Goal: Task Accomplishment & Management: Use online tool/utility

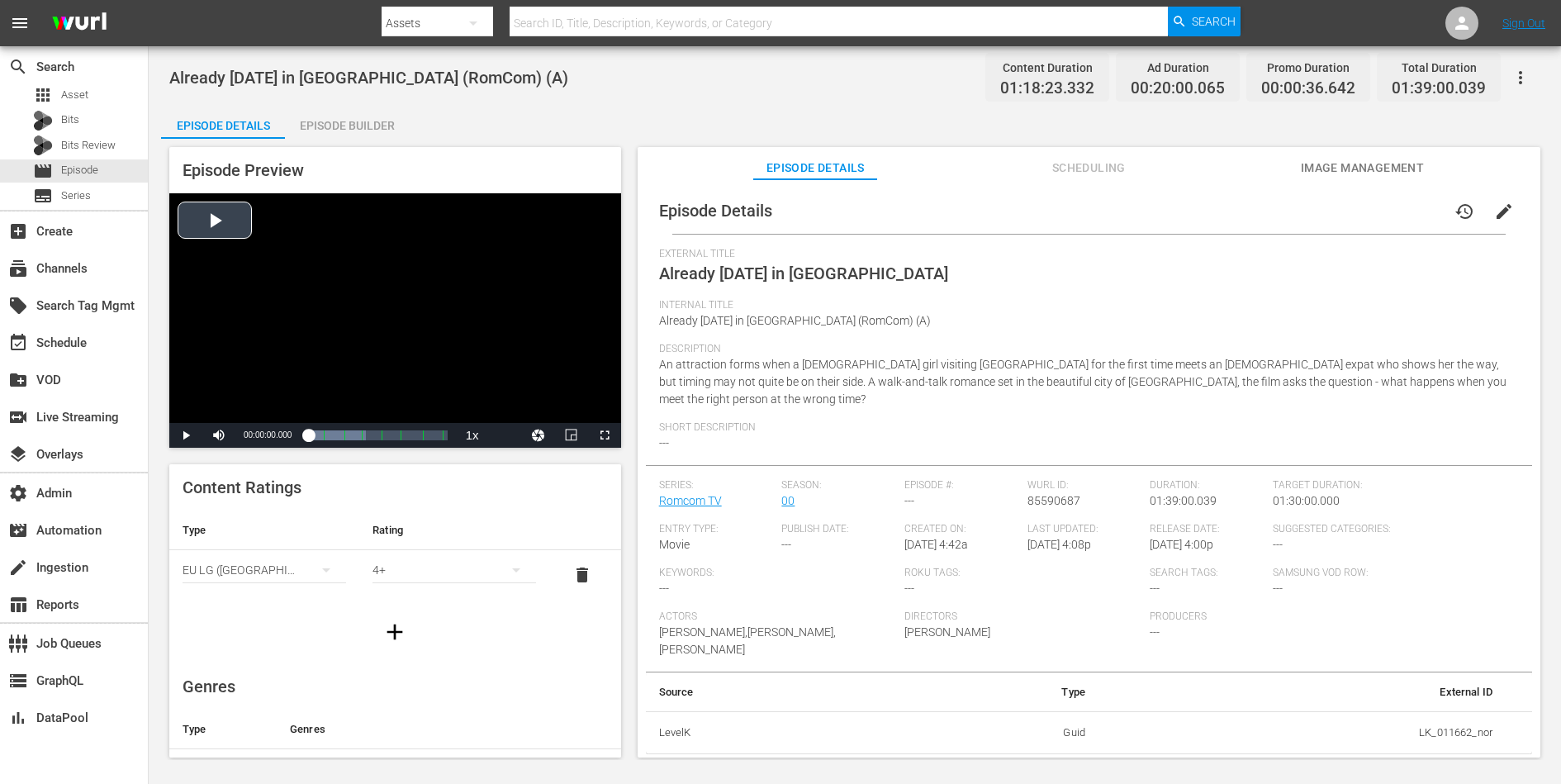
click at [216, 227] on div "Video Player" at bounding box center [395, 307] width 451 height 229
click at [341, 438] on div "Loaded : 100.00% 00:22:58.937 Already [DATE] in [GEOGRAPHIC_DATA] (2/7) 00:00:0…" at bounding box center [378, 435] width 138 height 16
click at [508, 396] on span "Video Player" at bounding box center [513, 396] width 15 height 16
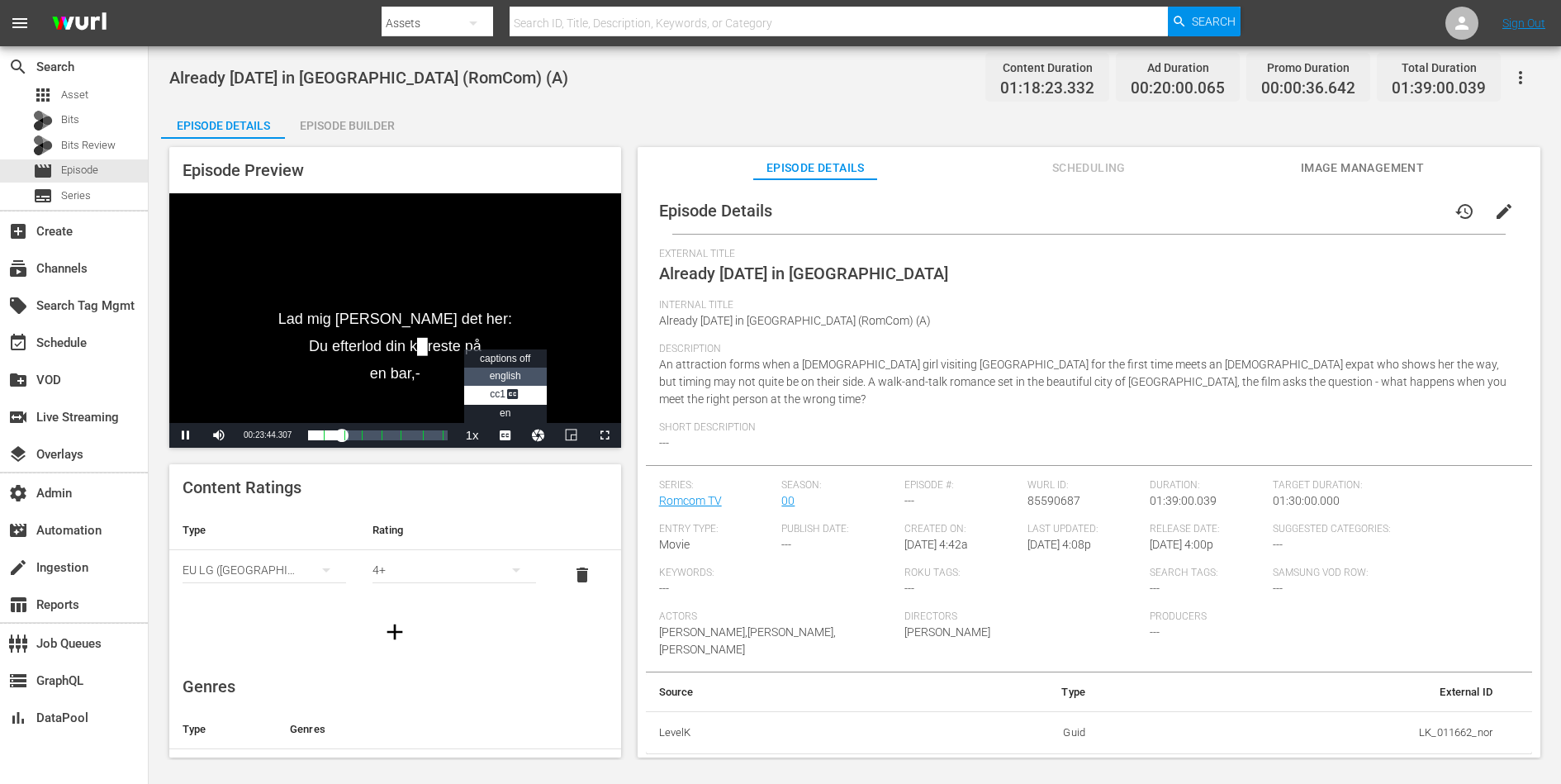
click at [513, 381] on li "english" at bounding box center [505, 377] width 83 height 18
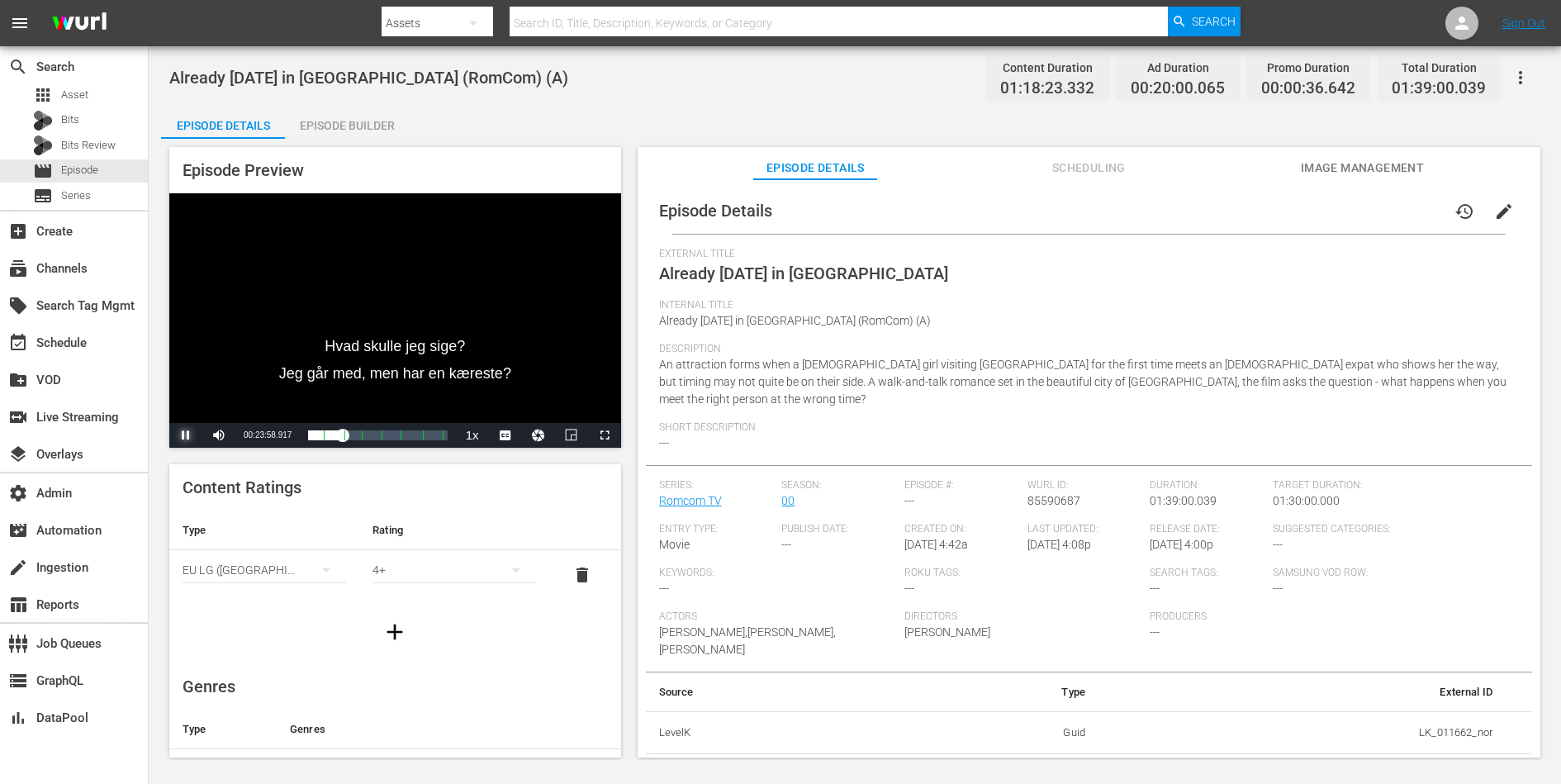
click at [186, 435] on span "Video Player" at bounding box center [186, 435] width 0 height 0
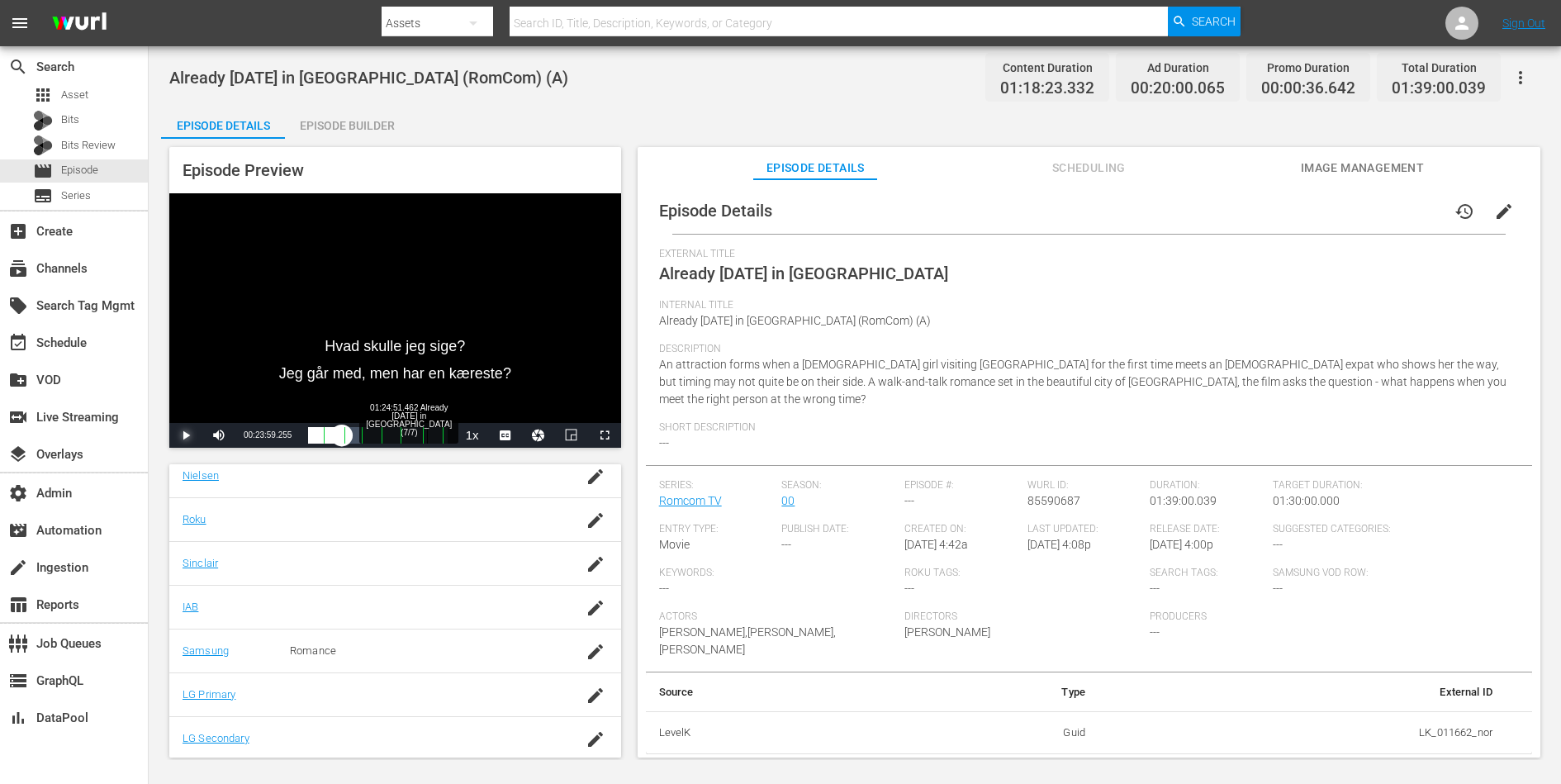
click at [427, 436] on div "Loaded : 28.99% 01:24:51.462 Already [DATE] in [GEOGRAPHIC_DATA] (7/7) 00:21:39…" at bounding box center [378, 435] width 138 height 16
click at [186, 435] on span "Video Player" at bounding box center [186, 435] width 0 height 0
click at [1519, 76] on icon "button" at bounding box center [1521, 77] width 4 height 13
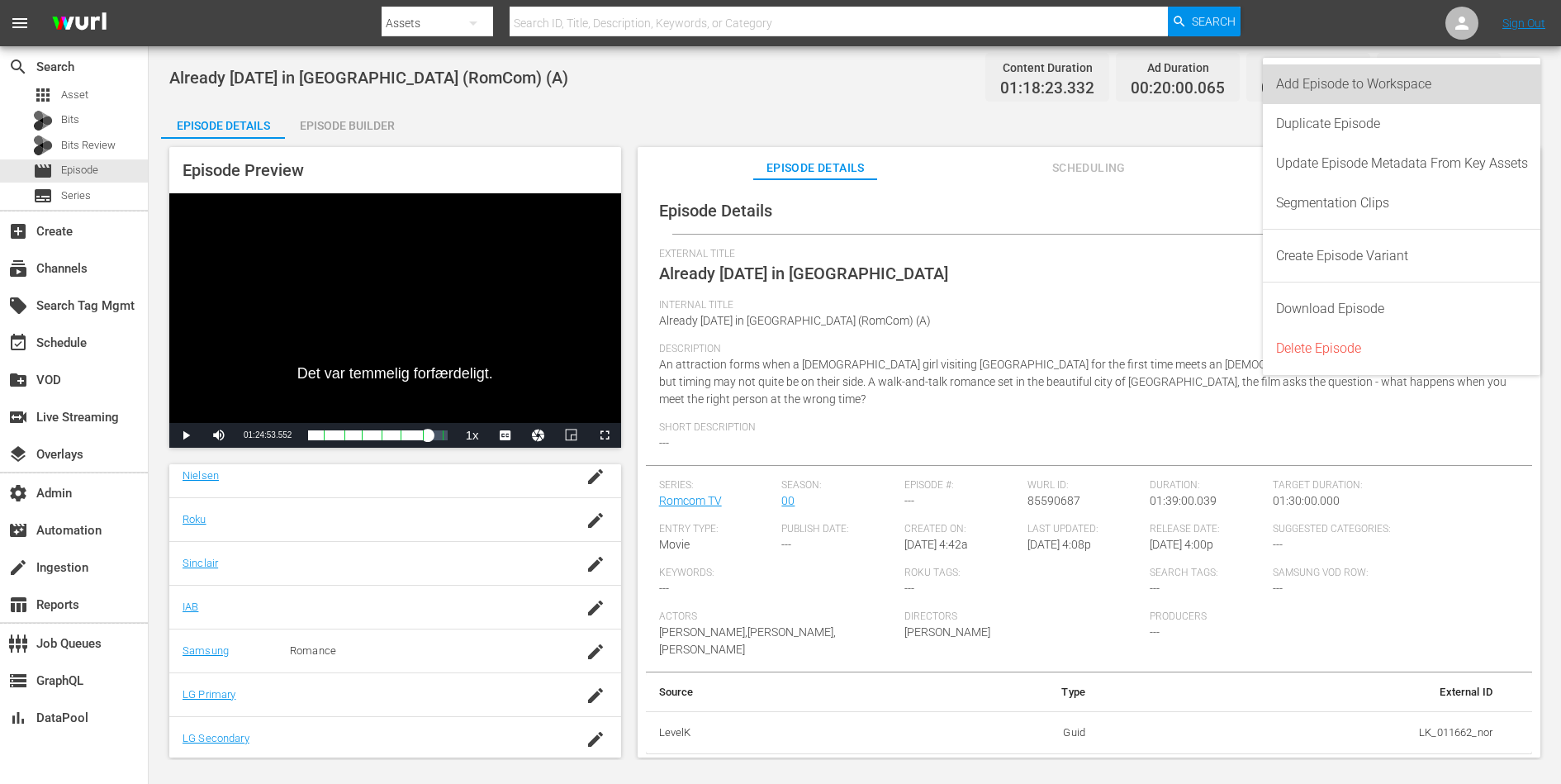
click at [1495, 83] on div "Add Episode to Workspace" at bounding box center [1402, 85] width 252 height 40
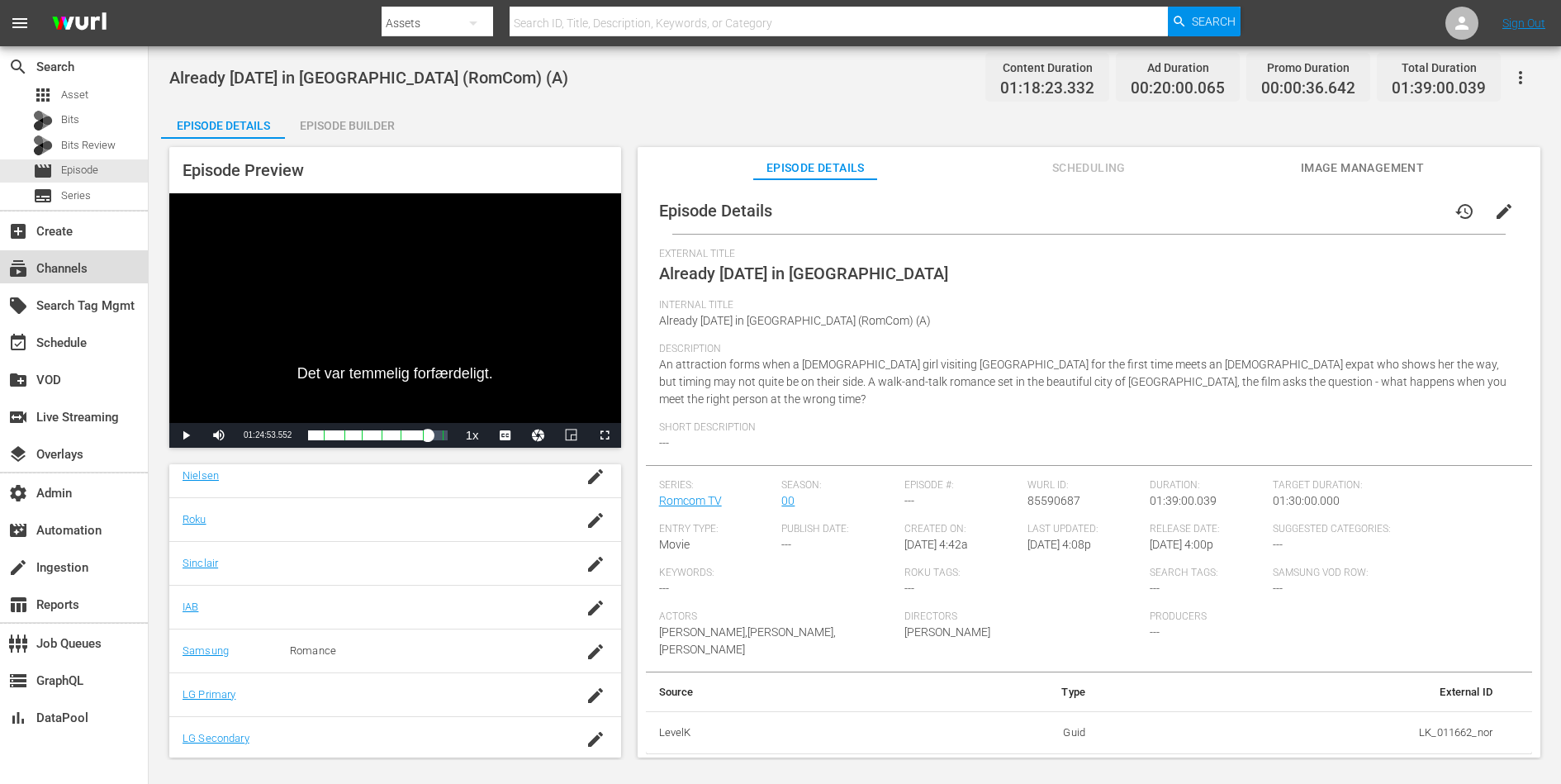
click at [94, 268] on div "subscriptions Channels" at bounding box center [74, 266] width 147 height 33
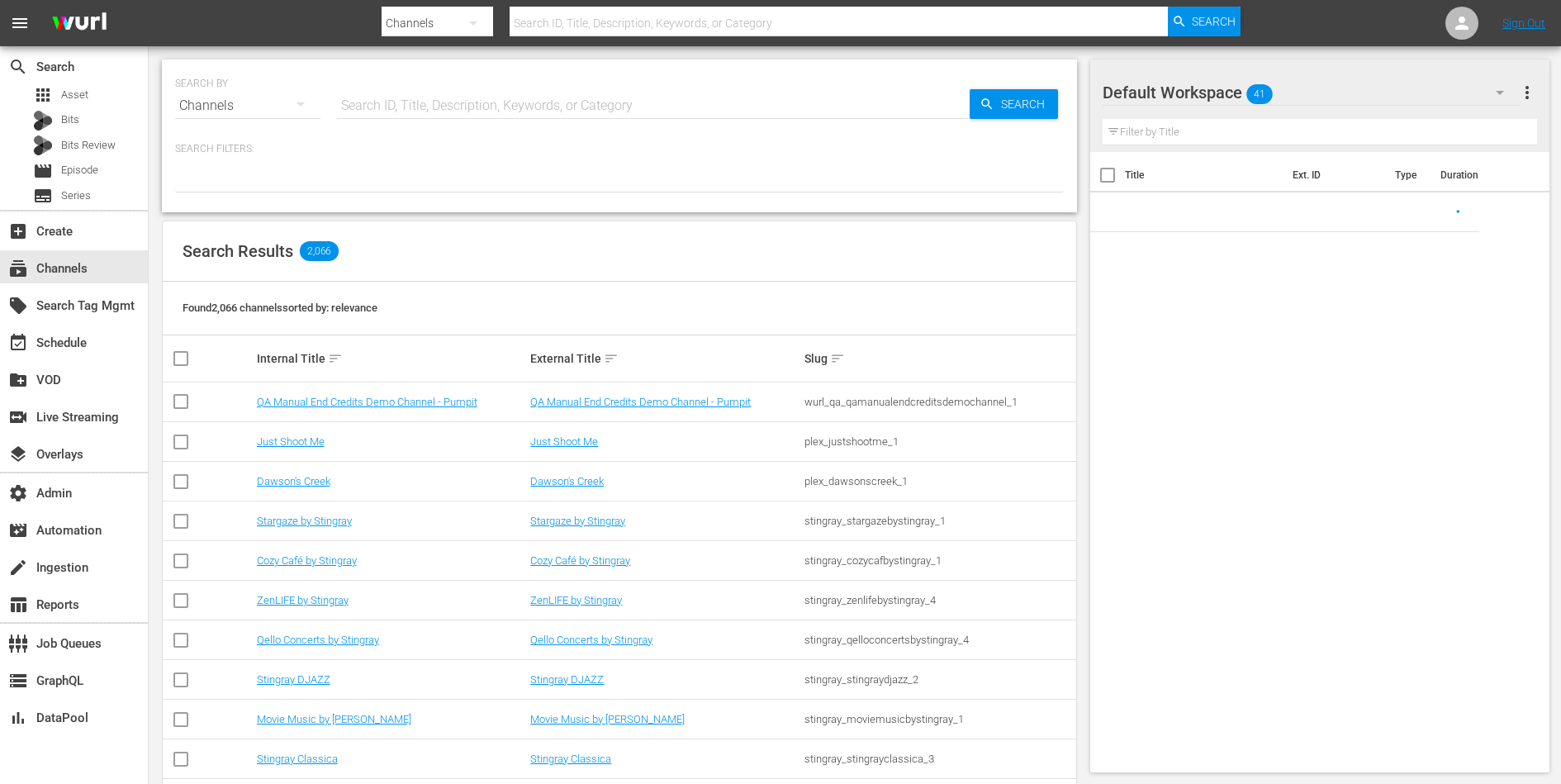
click at [390, 108] on input "text" at bounding box center [654, 106] width 633 height 40
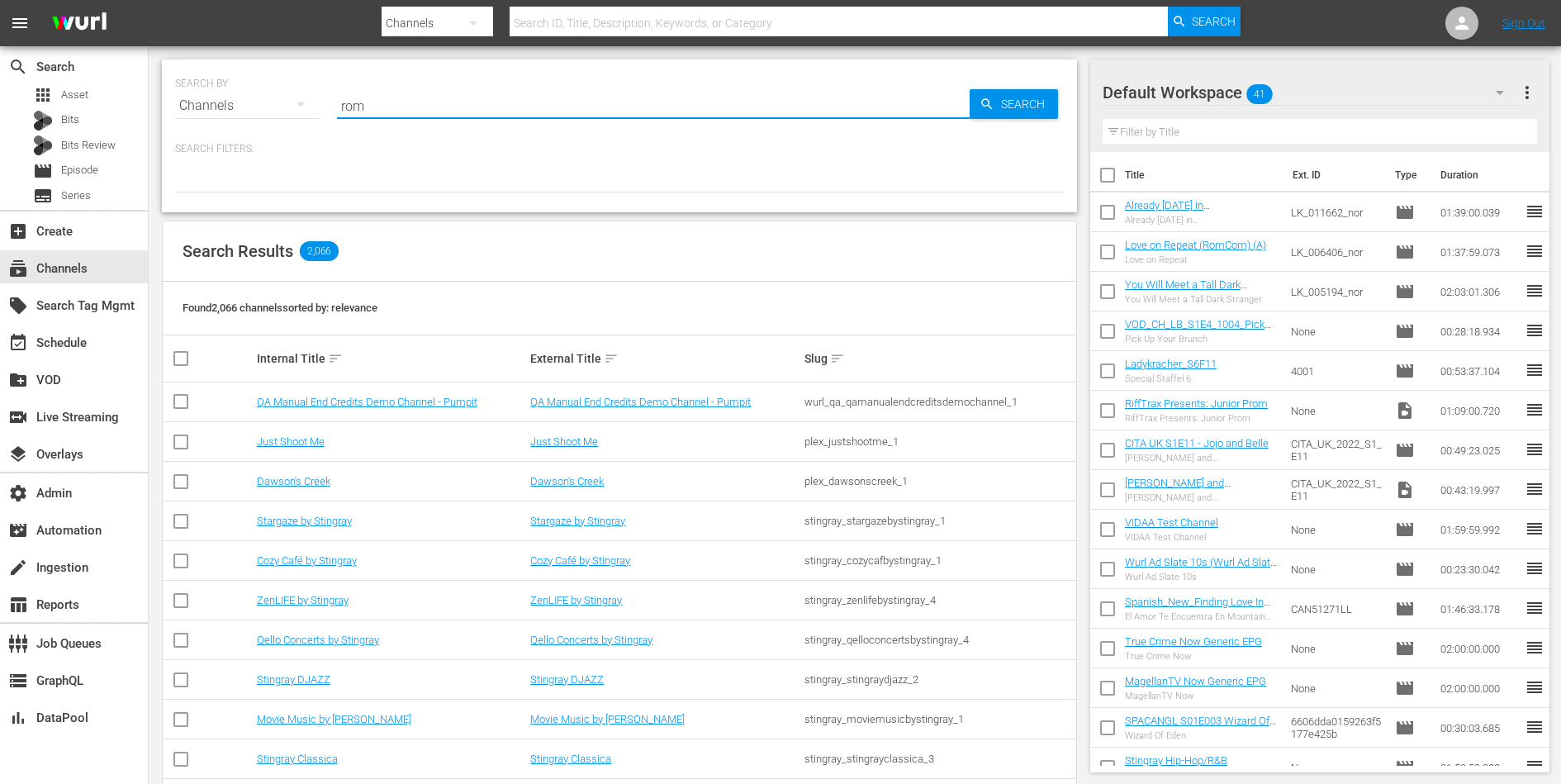
type input "rom"
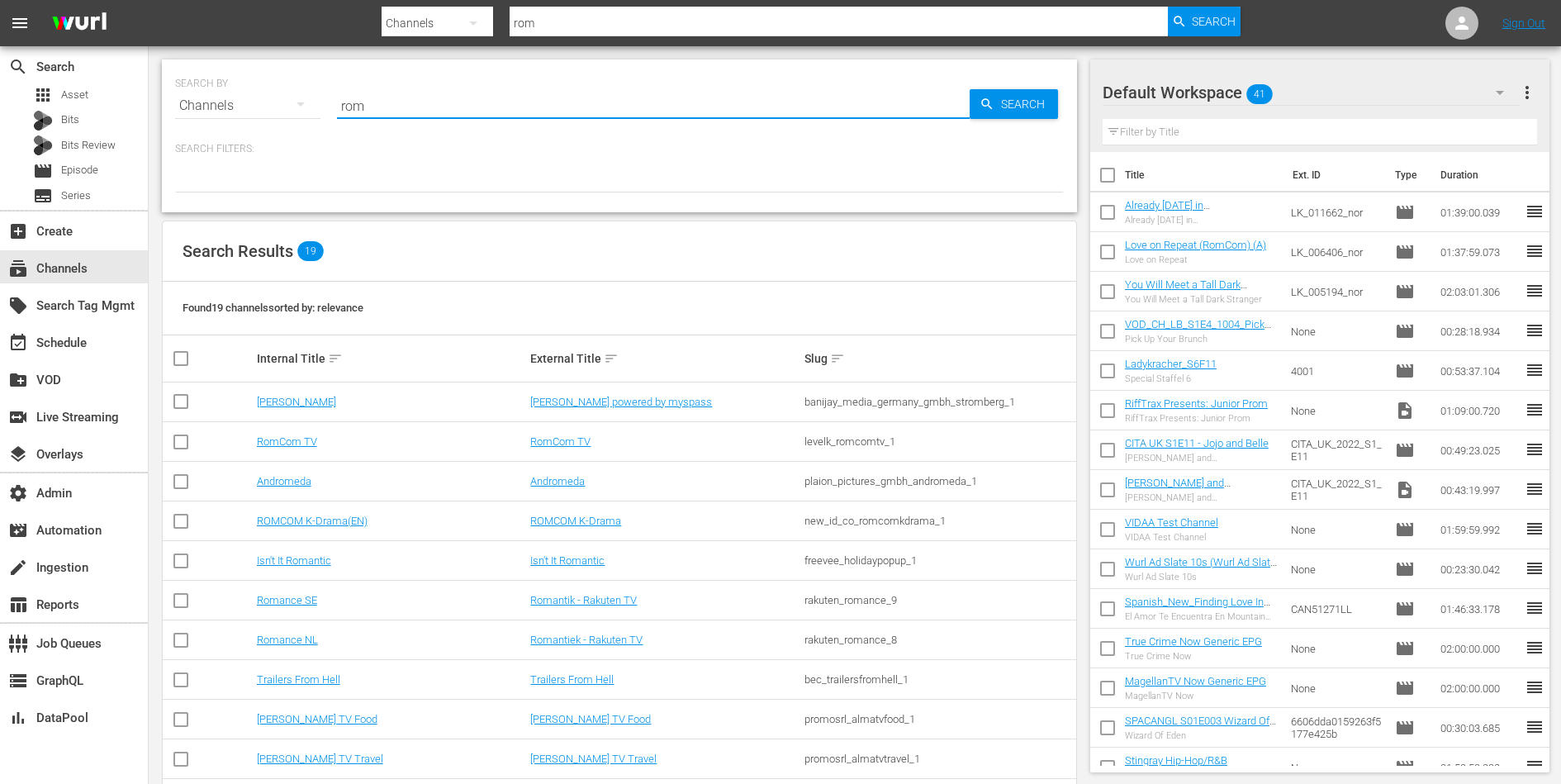
type input "romcom"
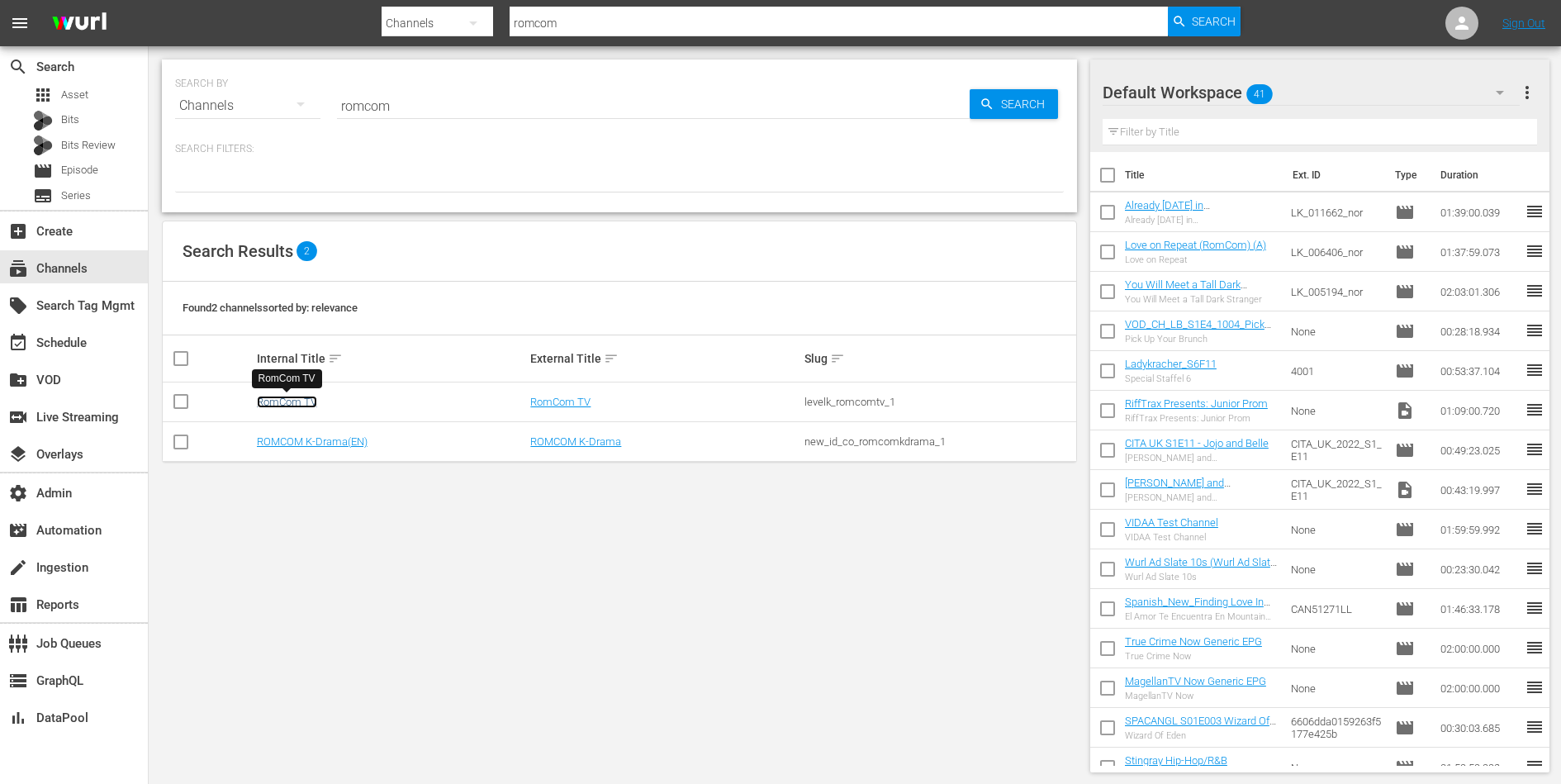
click at [280, 405] on link "RomCom TV" at bounding box center [287, 402] width 60 height 13
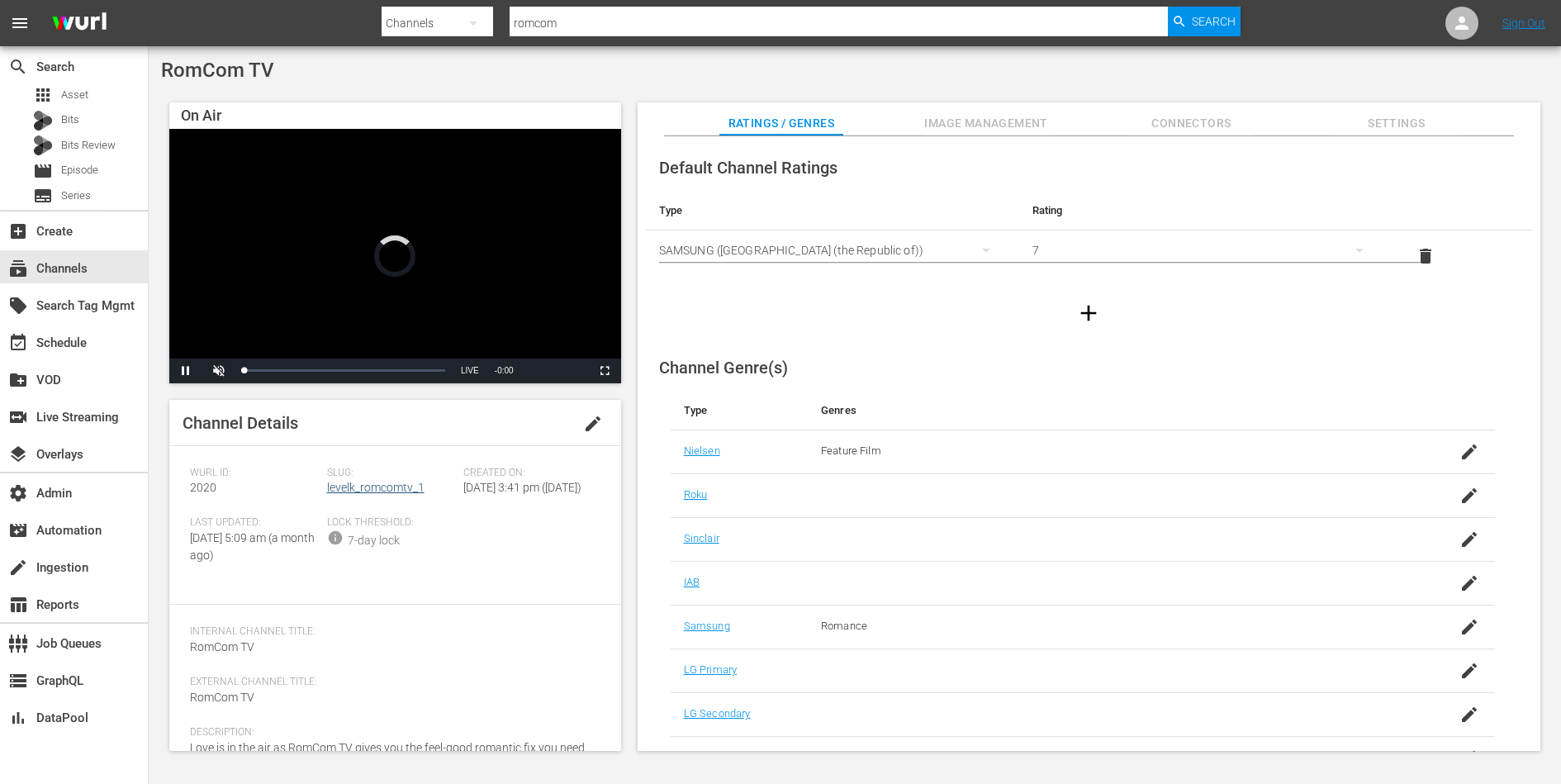
click at [346, 502] on div "Slug: levelk_romcomtv_1" at bounding box center [396, 492] width 137 height 50
click at [350, 488] on link "levelk_romcomtv_1" at bounding box center [376, 487] width 97 height 13
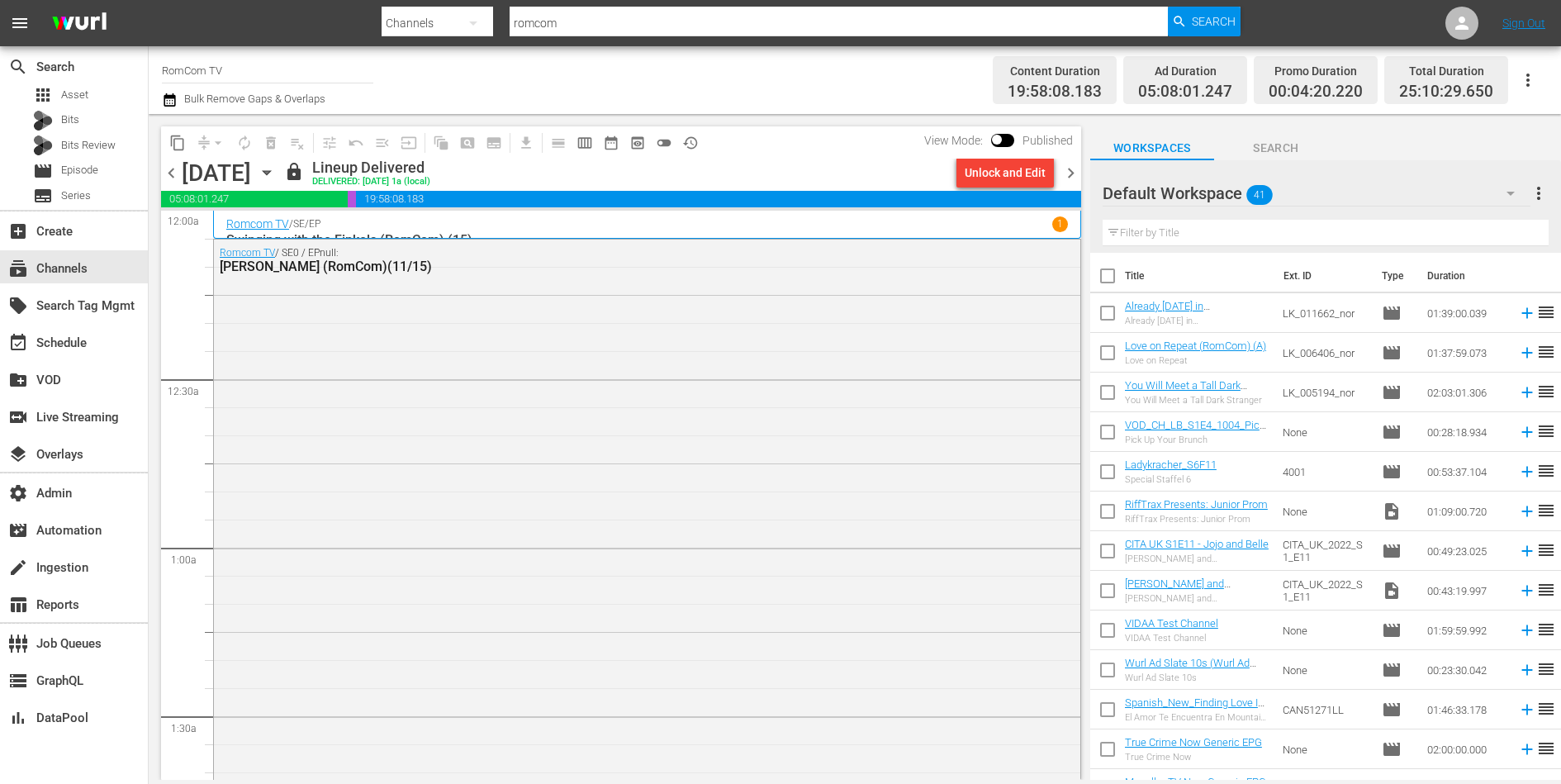
click at [1070, 174] on span "chevron_right" at bounding box center [1071, 173] width 21 height 21
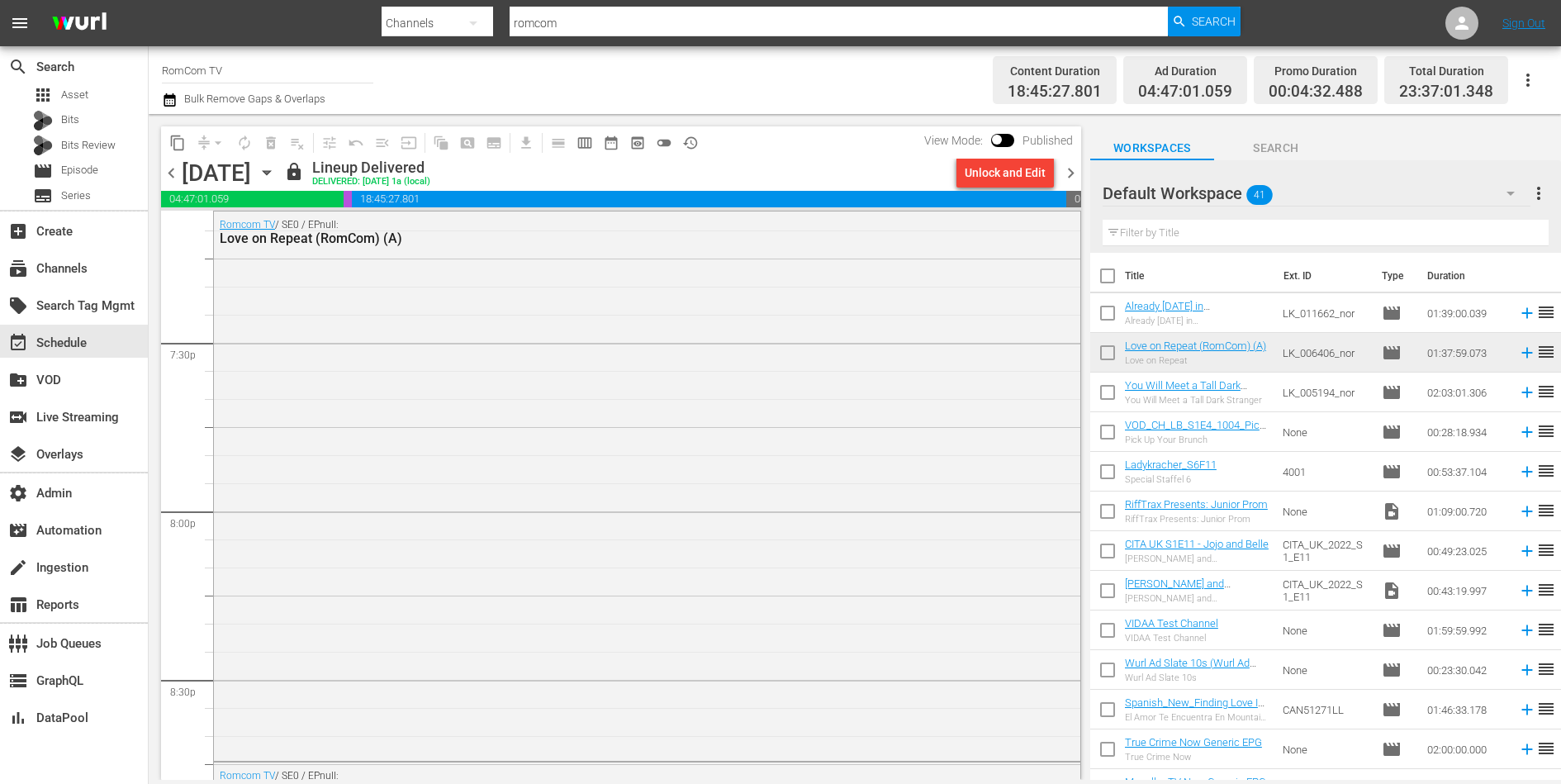
scroll to position [6381, 0]
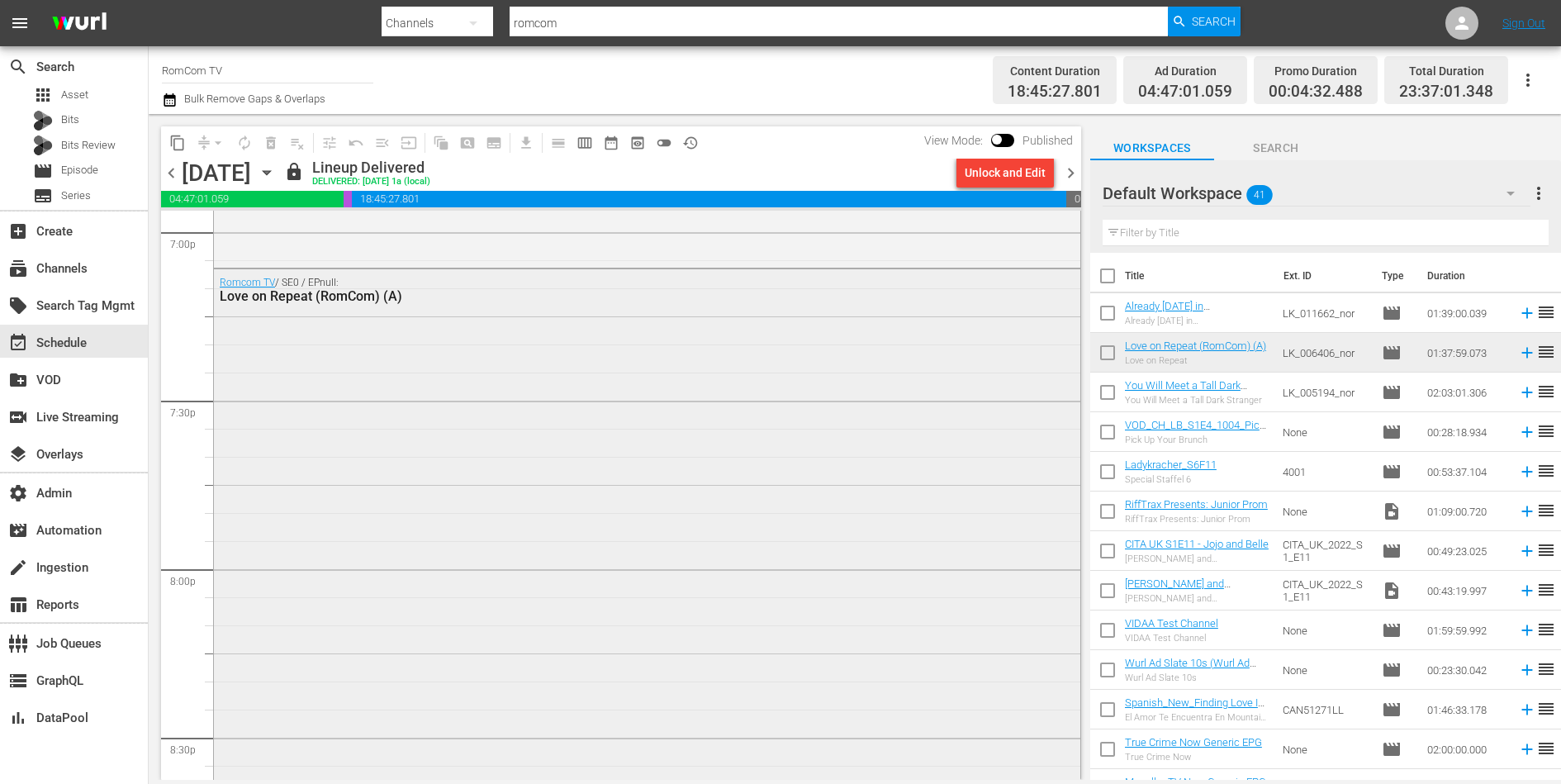
click at [524, 441] on div "Romcom TV / SE0 / EPnull: Love on Repeat (RomCom) (A)" at bounding box center [647, 541] width 867 height 545
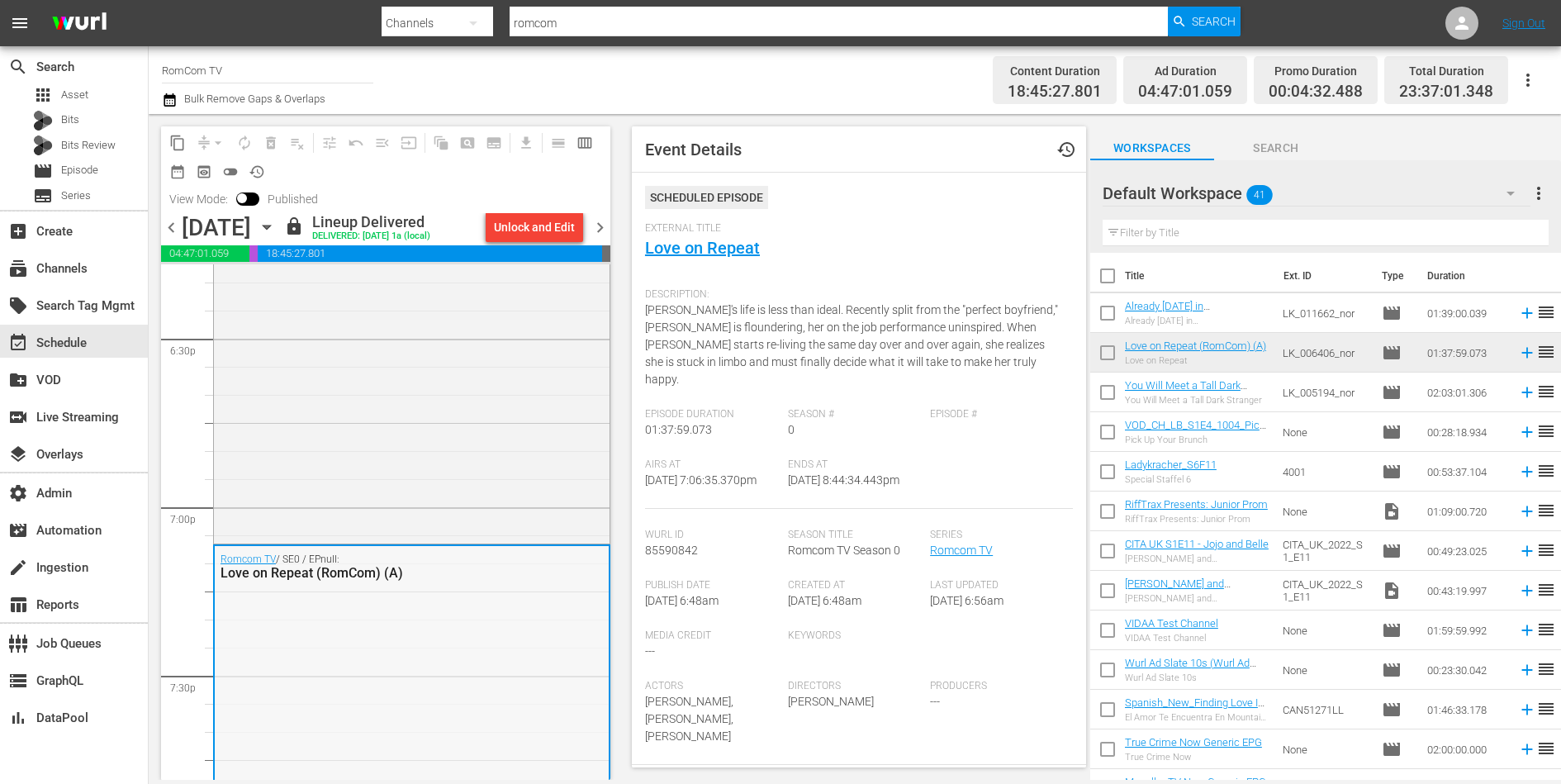
scroll to position [6223, 0]
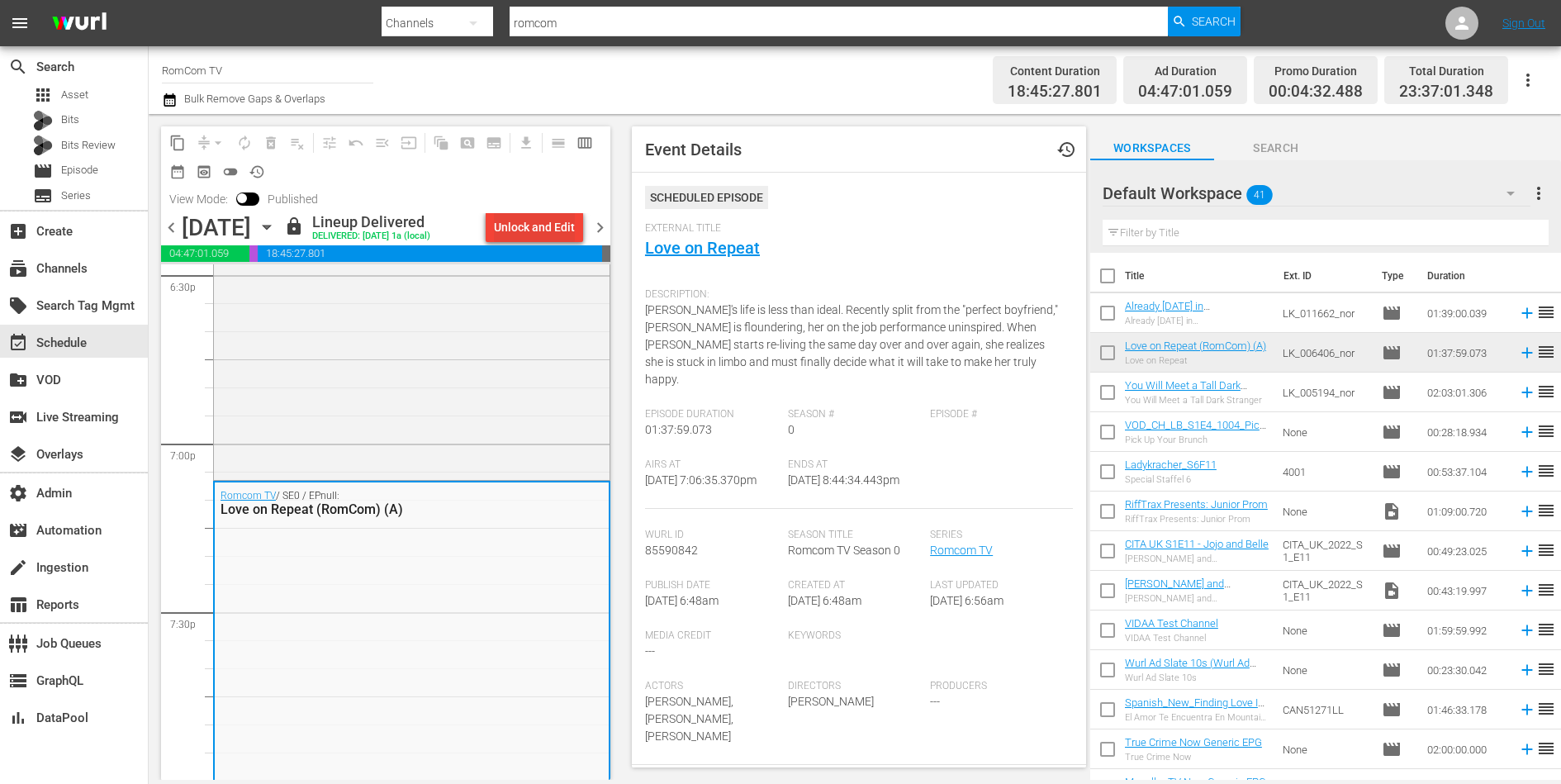
click at [552, 223] on div "Unlock and Edit" at bounding box center [534, 227] width 81 height 30
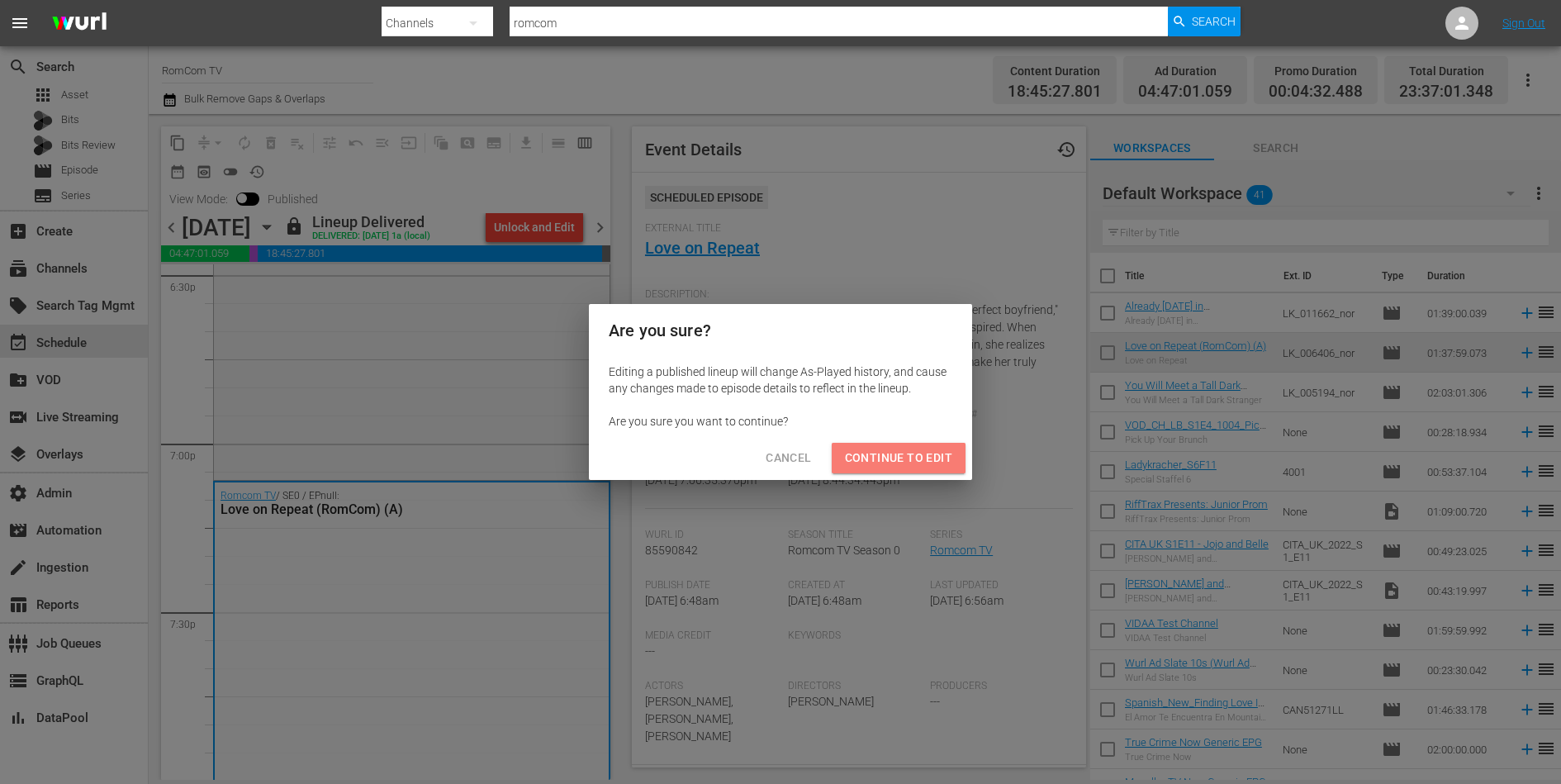
click at [900, 463] on span "Continue to Edit" at bounding box center [898, 458] width 107 height 21
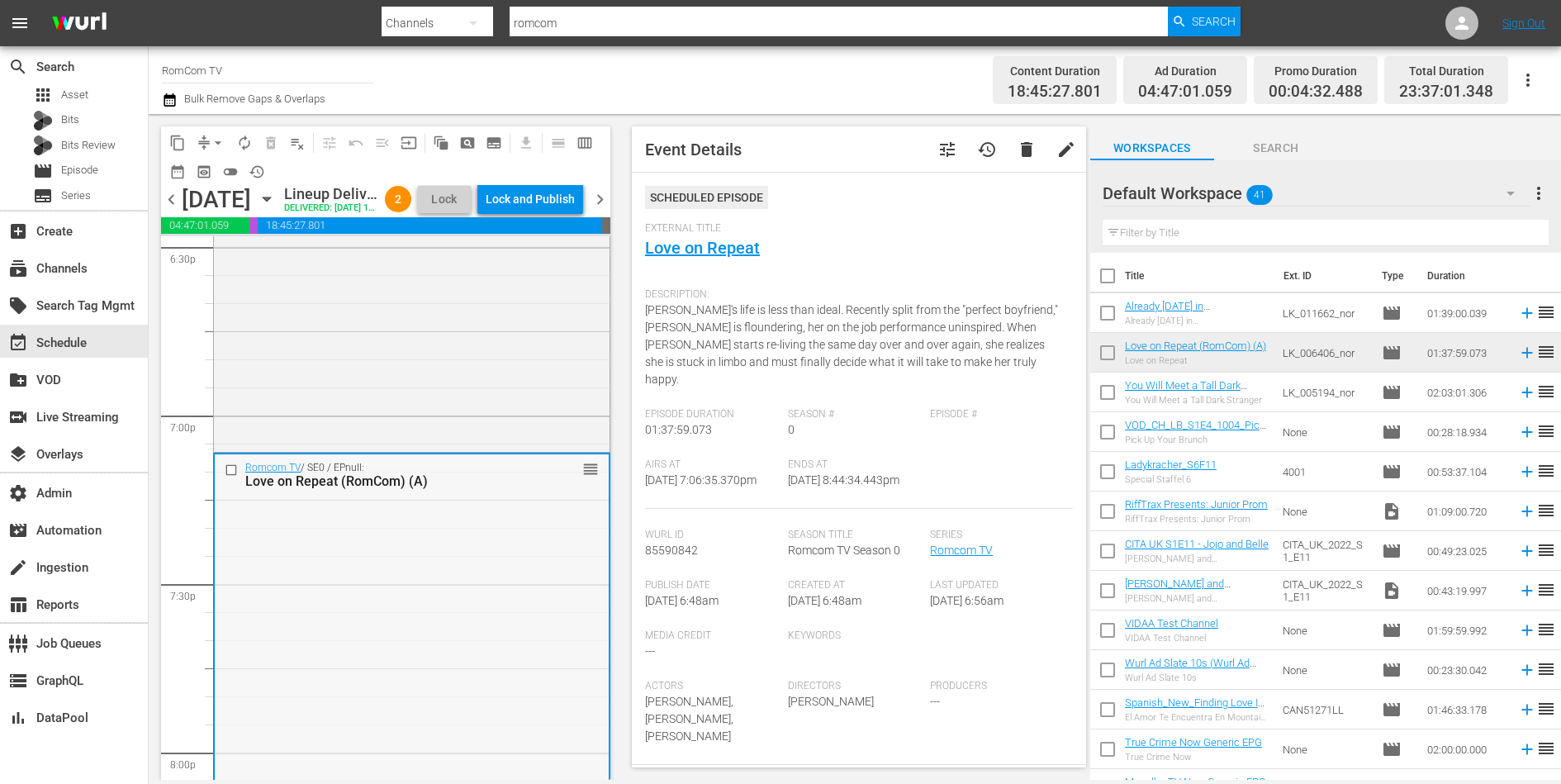
click at [231, 477] on input "checkbox" at bounding box center [233, 469] width 17 height 14
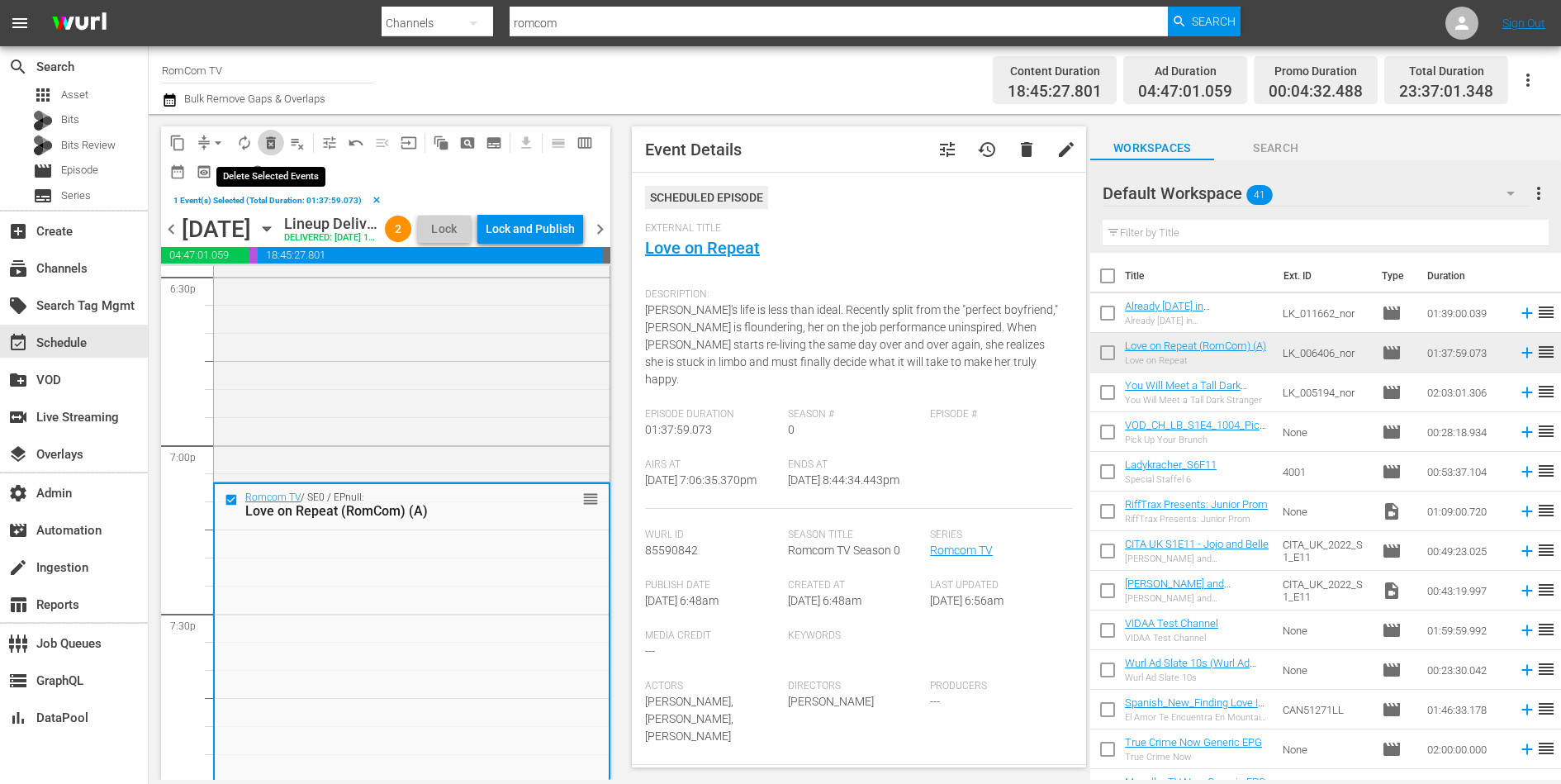
click at [272, 142] on span "delete_forever_outlined" at bounding box center [271, 143] width 16 height 16
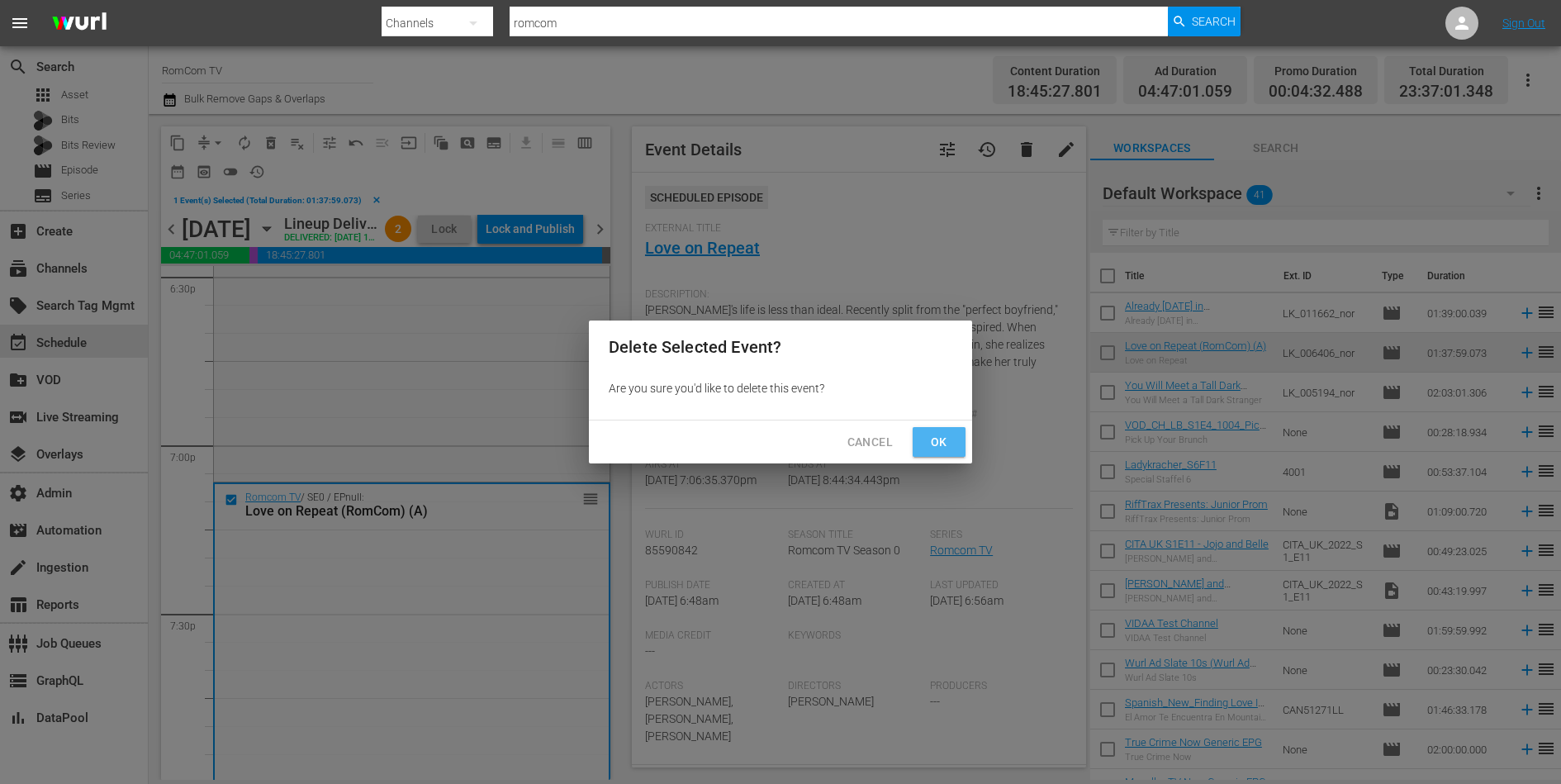
click at [936, 445] on span "Ok" at bounding box center [939, 441] width 26 height 21
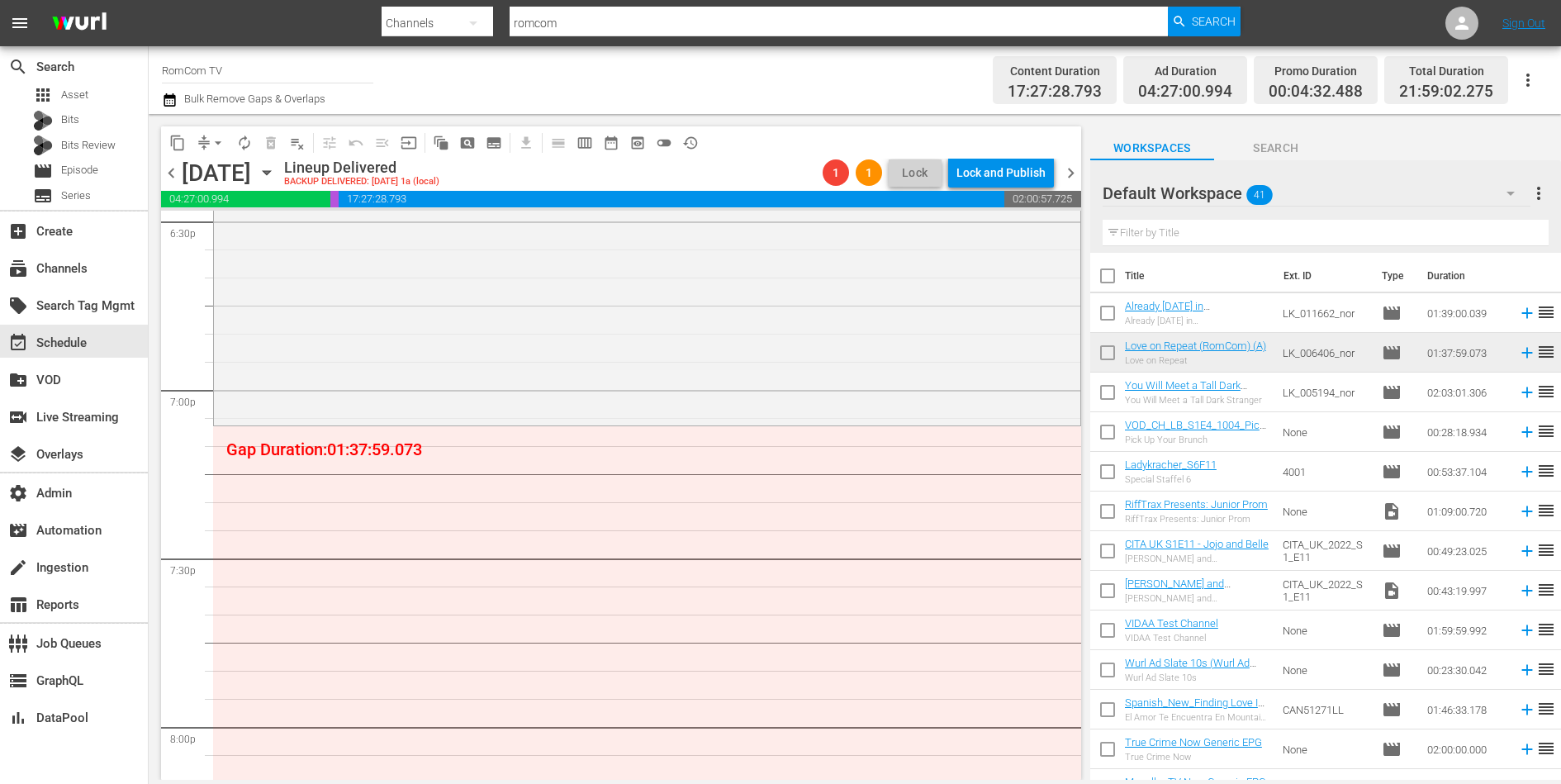
click at [1297, 316] on td "LK_011662_nor" at bounding box center [1325, 313] width 99 height 40
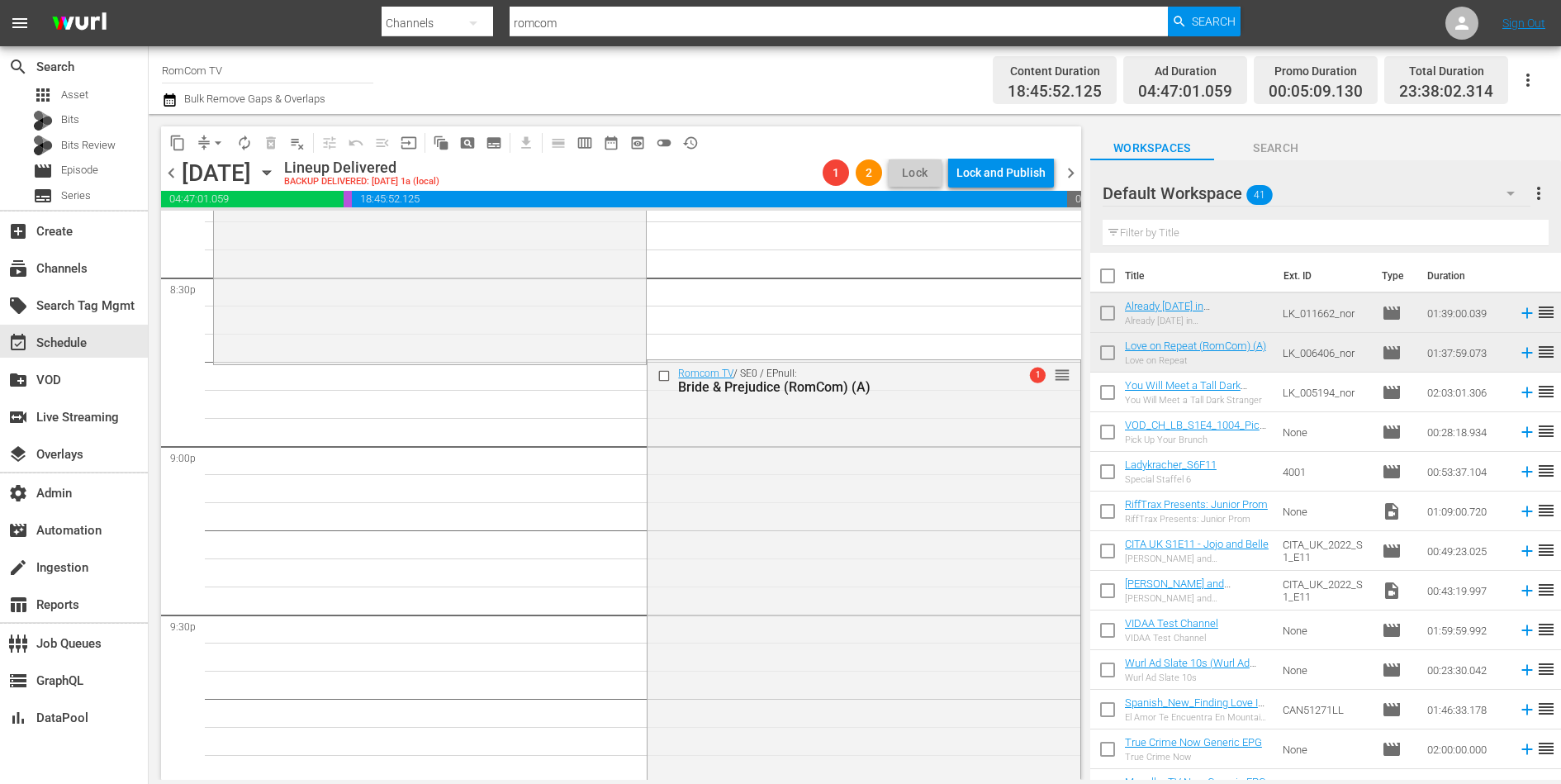
scroll to position [6824, 0]
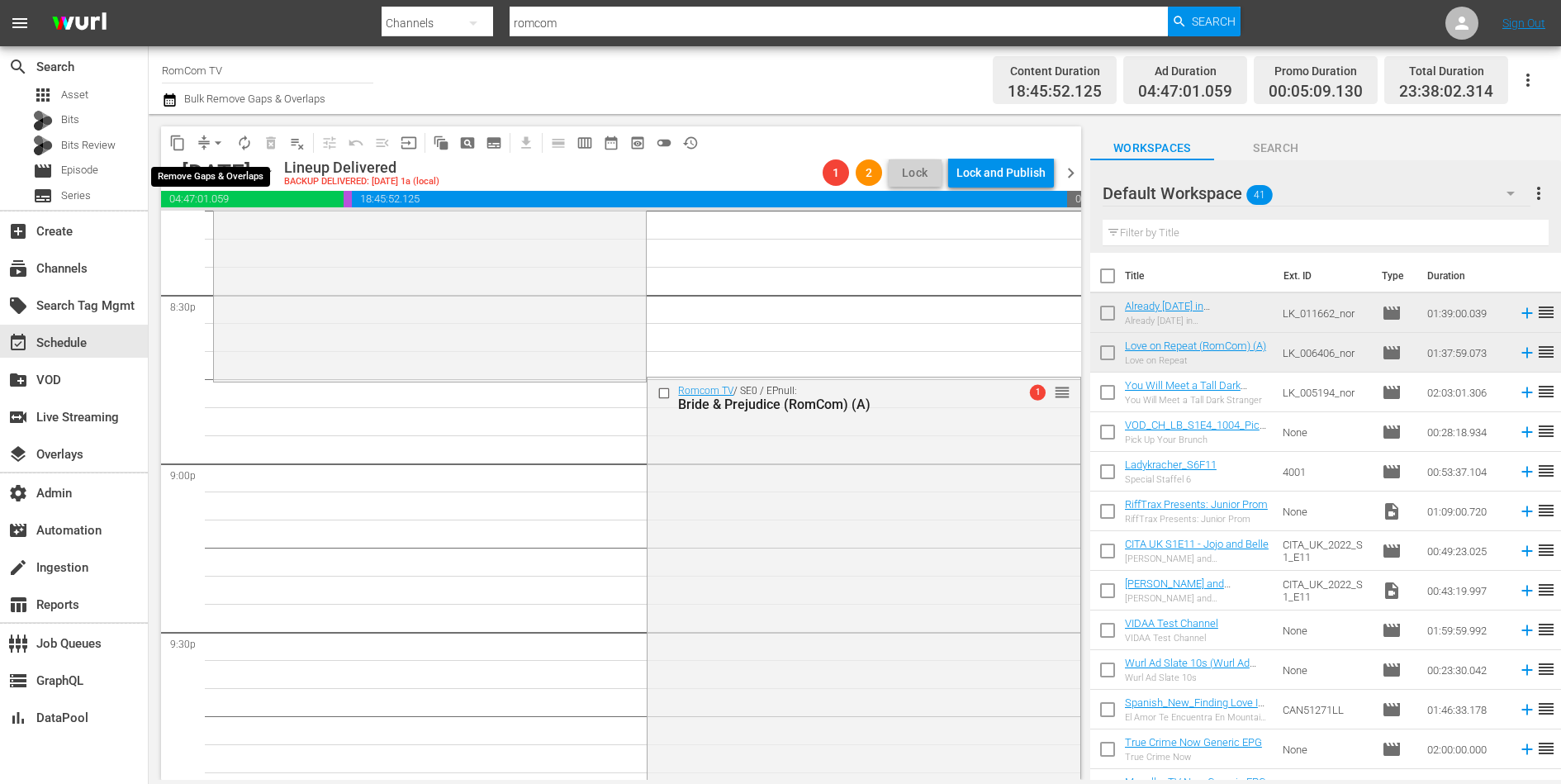
click at [207, 141] on button "arrow_drop_down" at bounding box center [218, 142] width 26 height 26
click at [219, 222] on li "Align to End of Previous Day" at bounding box center [219, 230] width 174 height 27
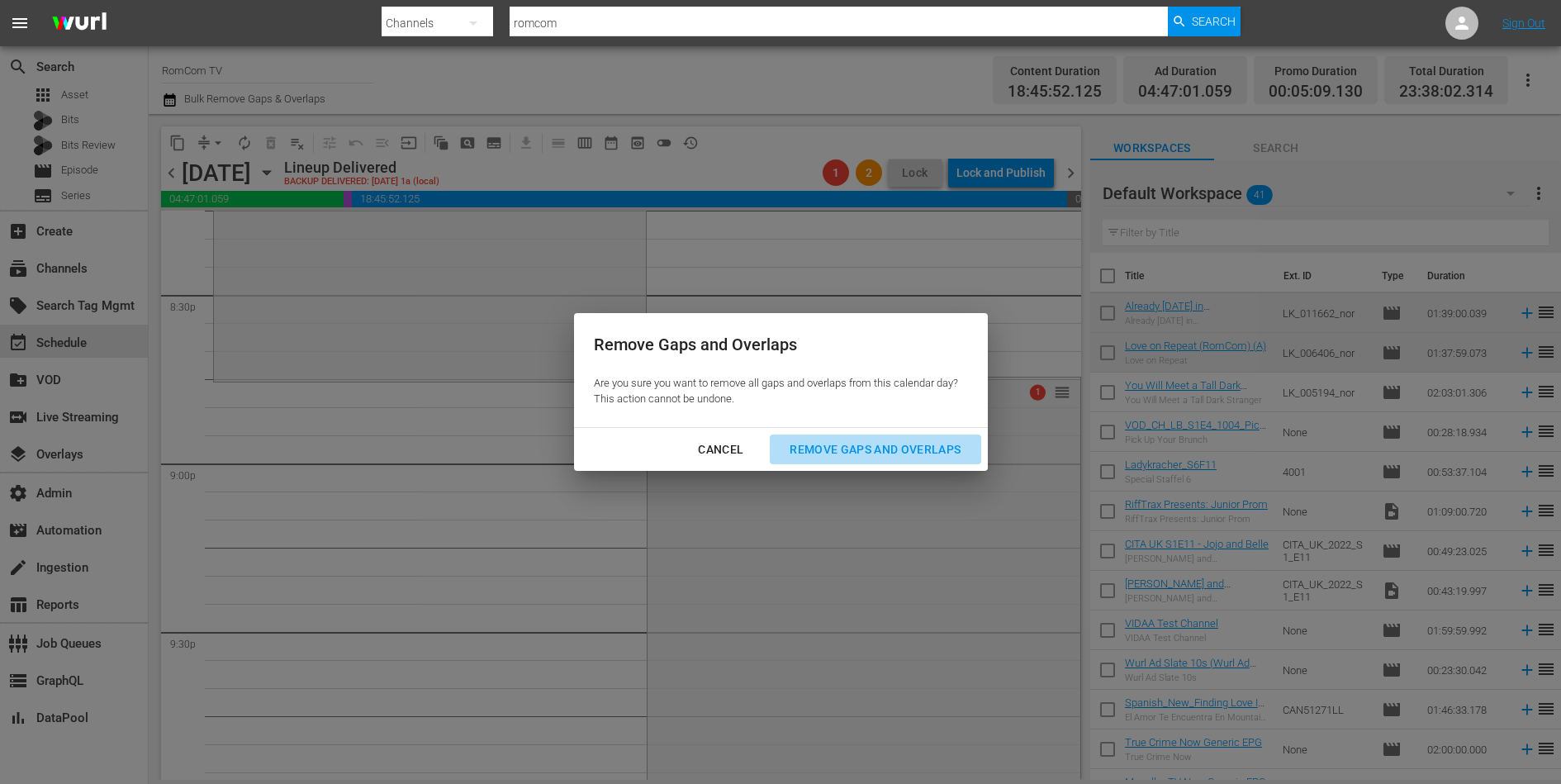
click at [868, 450] on div "Remove Gaps and Overlaps" at bounding box center [876, 450] width 198 height 21
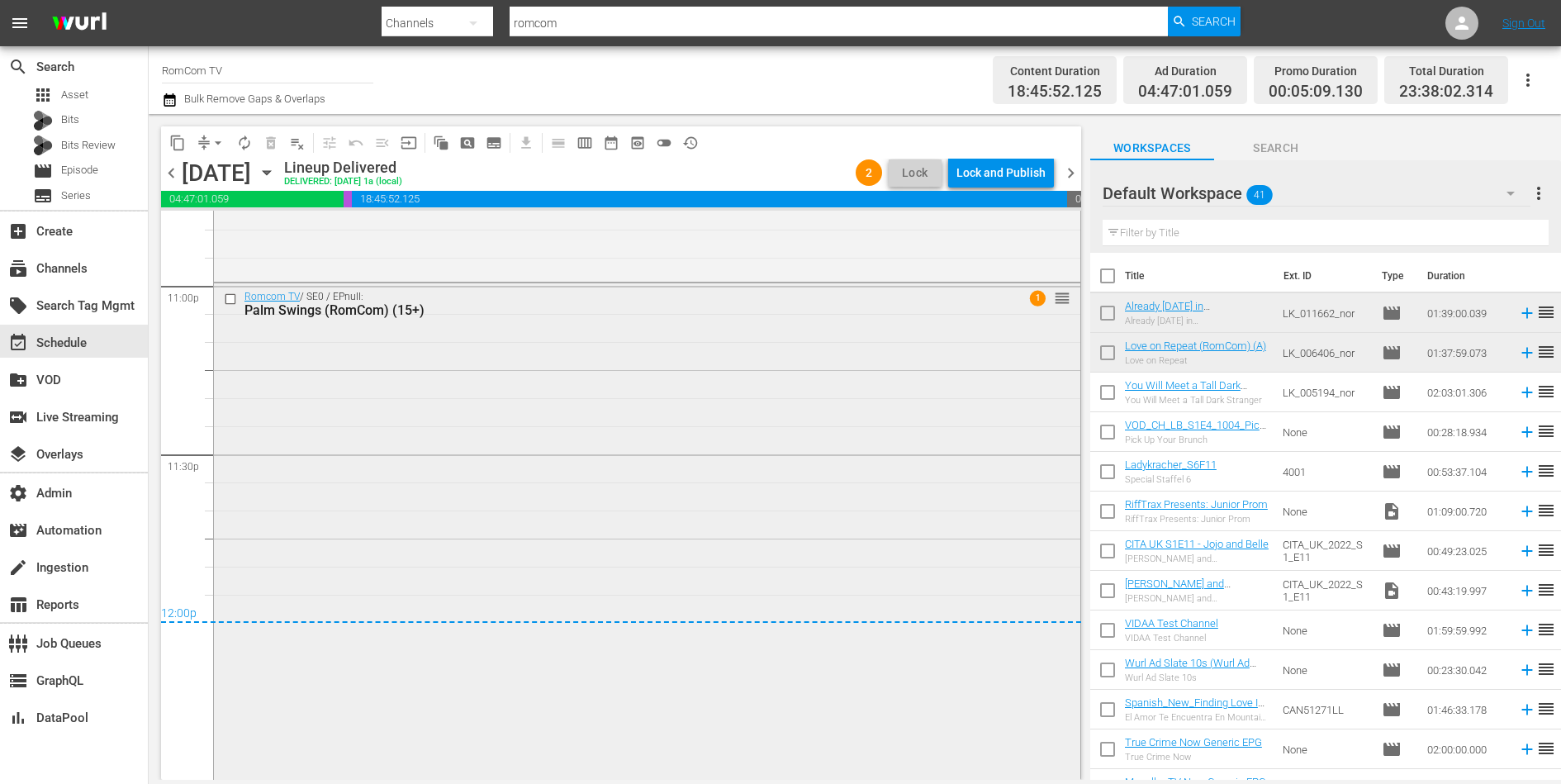
scroll to position [7587, 0]
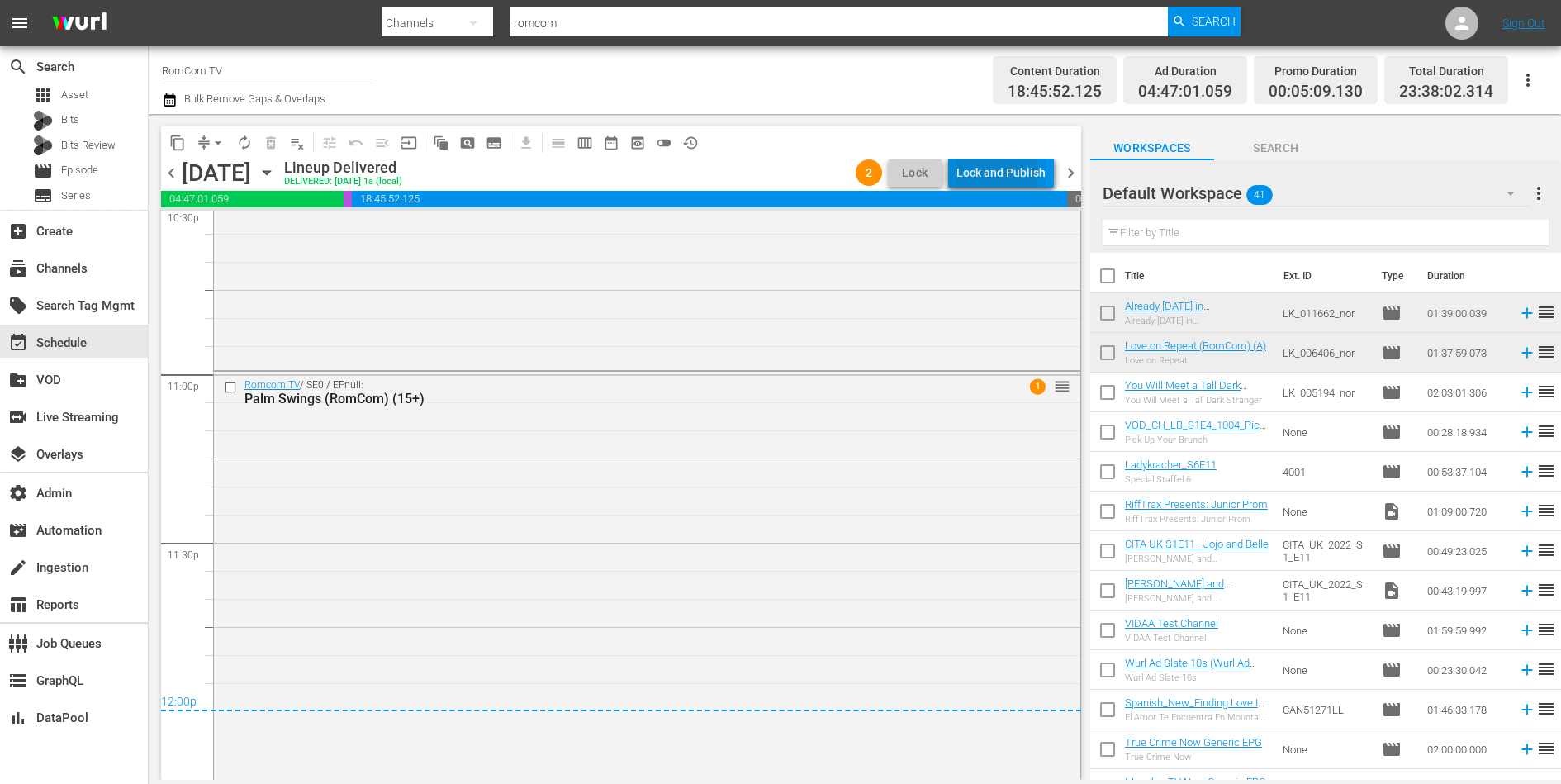
click at [987, 173] on div "Lock and Publish" at bounding box center [1001, 172] width 89 height 30
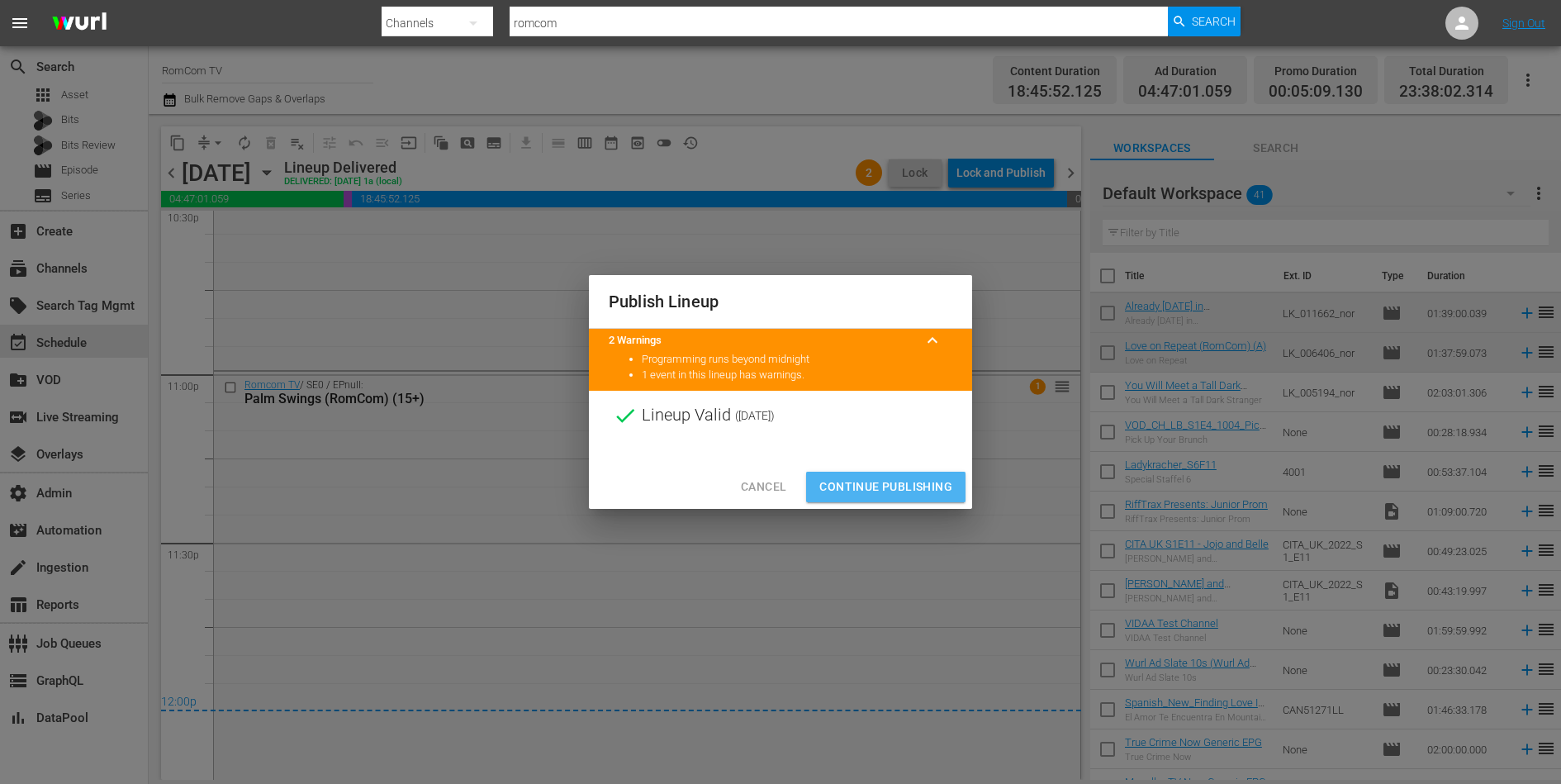
click at [891, 482] on span "Continue Publishing" at bounding box center [886, 486] width 133 height 21
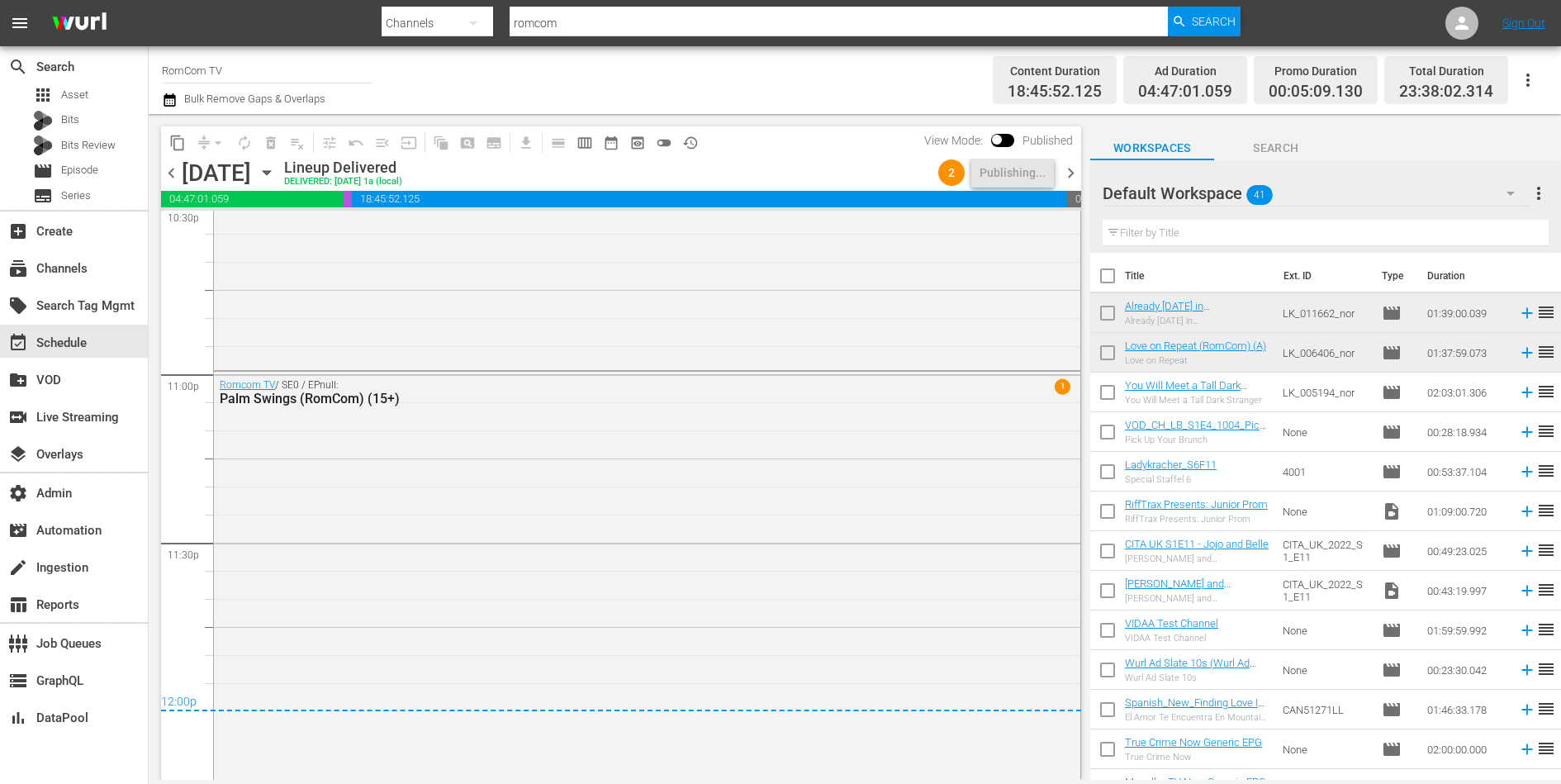
click at [1071, 174] on span "chevron_right" at bounding box center [1071, 173] width 21 height 21
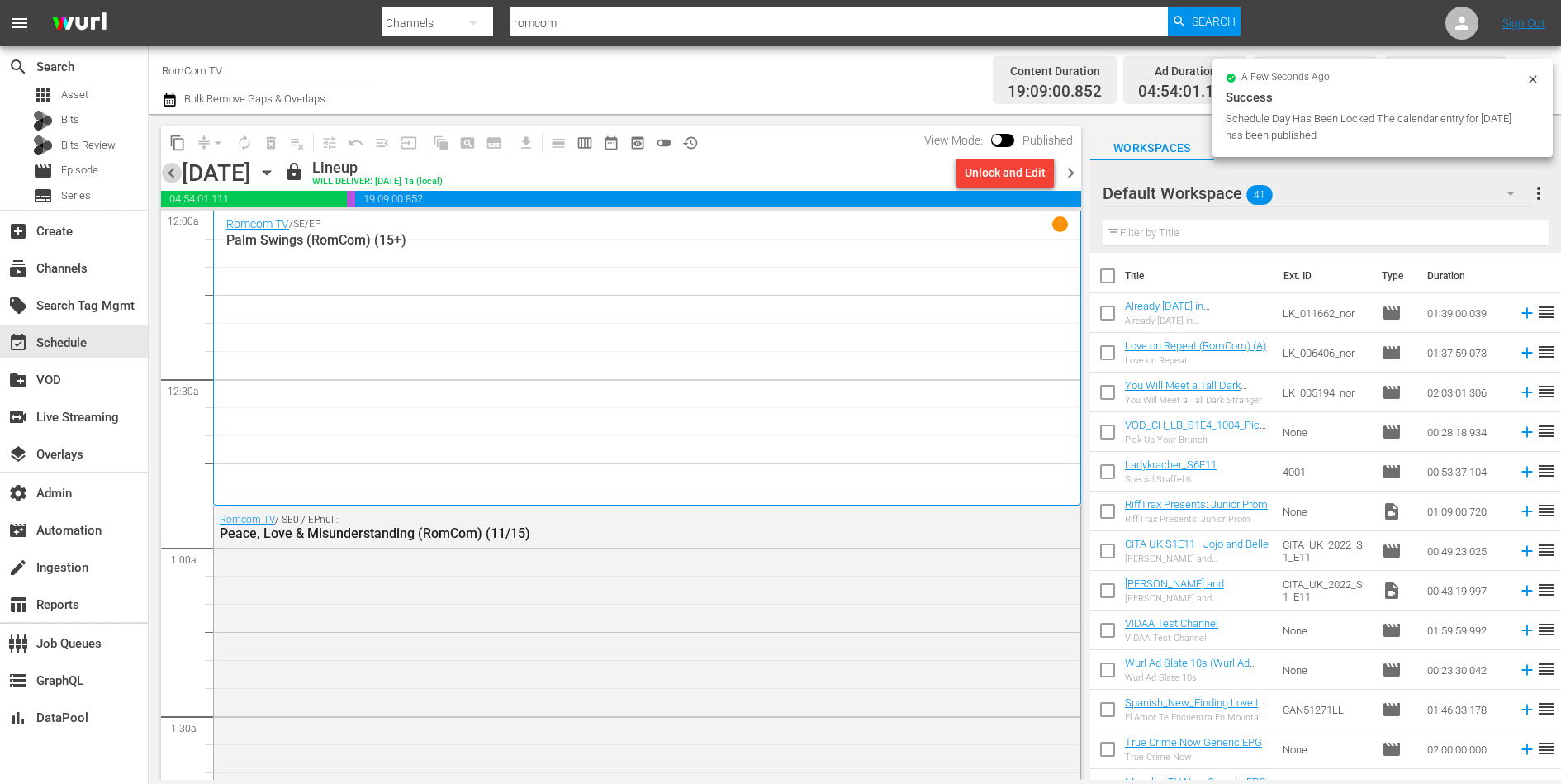
click at [169, 174] on span "chevron_left" at bounding box center [171, 173] width 21 height 21
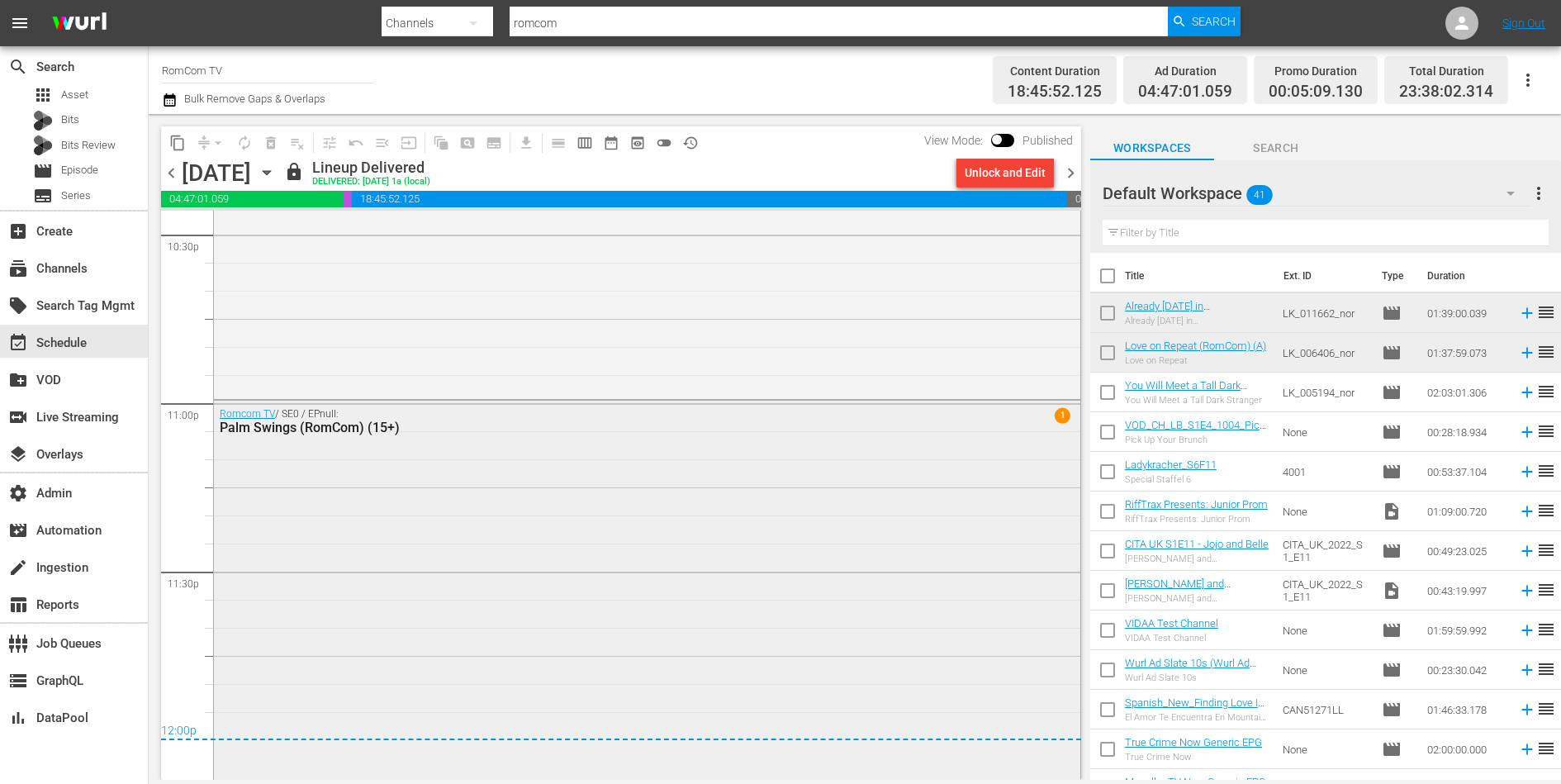
scroll to position [7487, 0]
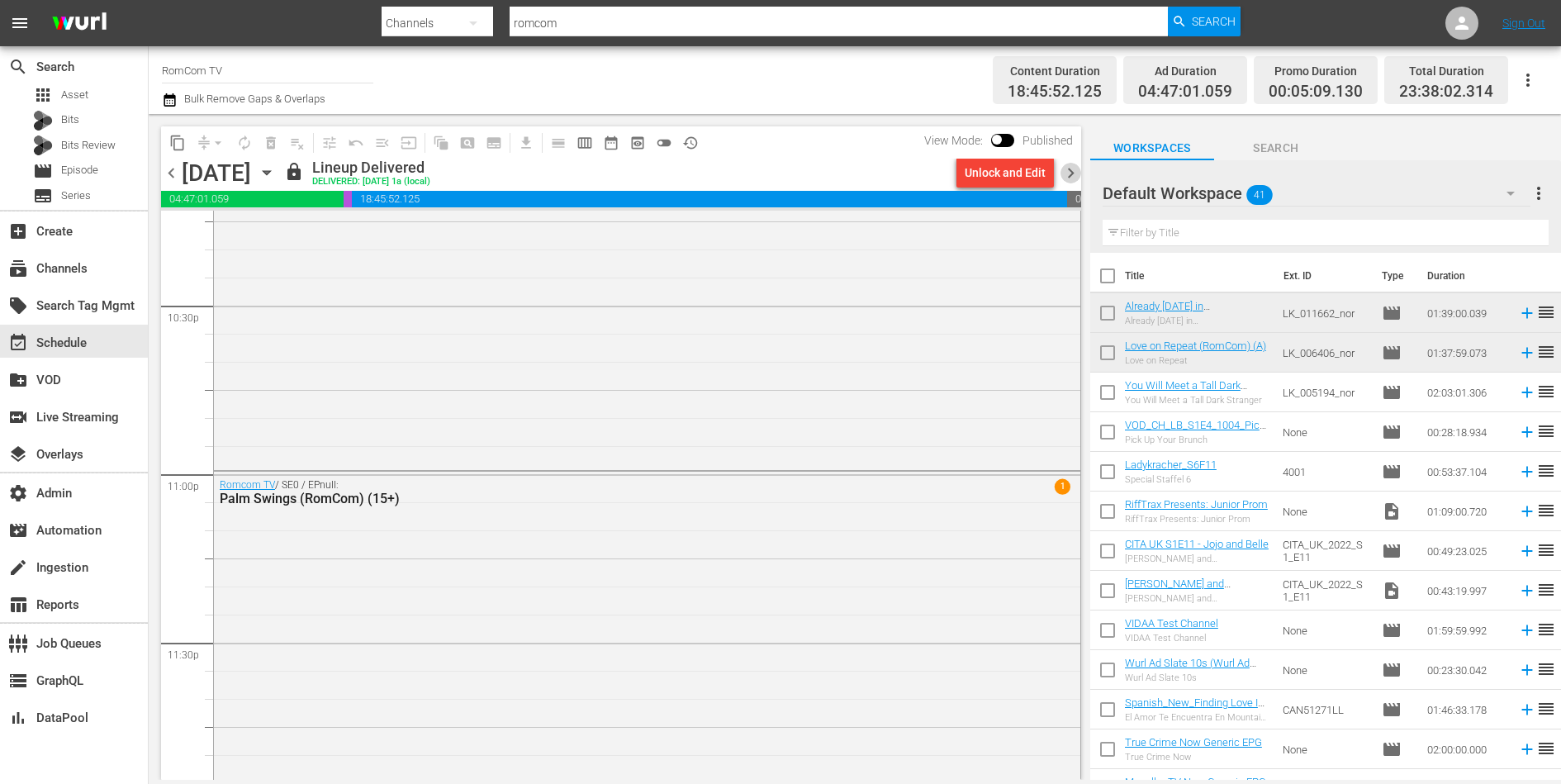
click at [1061, 172] on span "chevron_right" at bounding box center [1071, 173] width 21 height 21
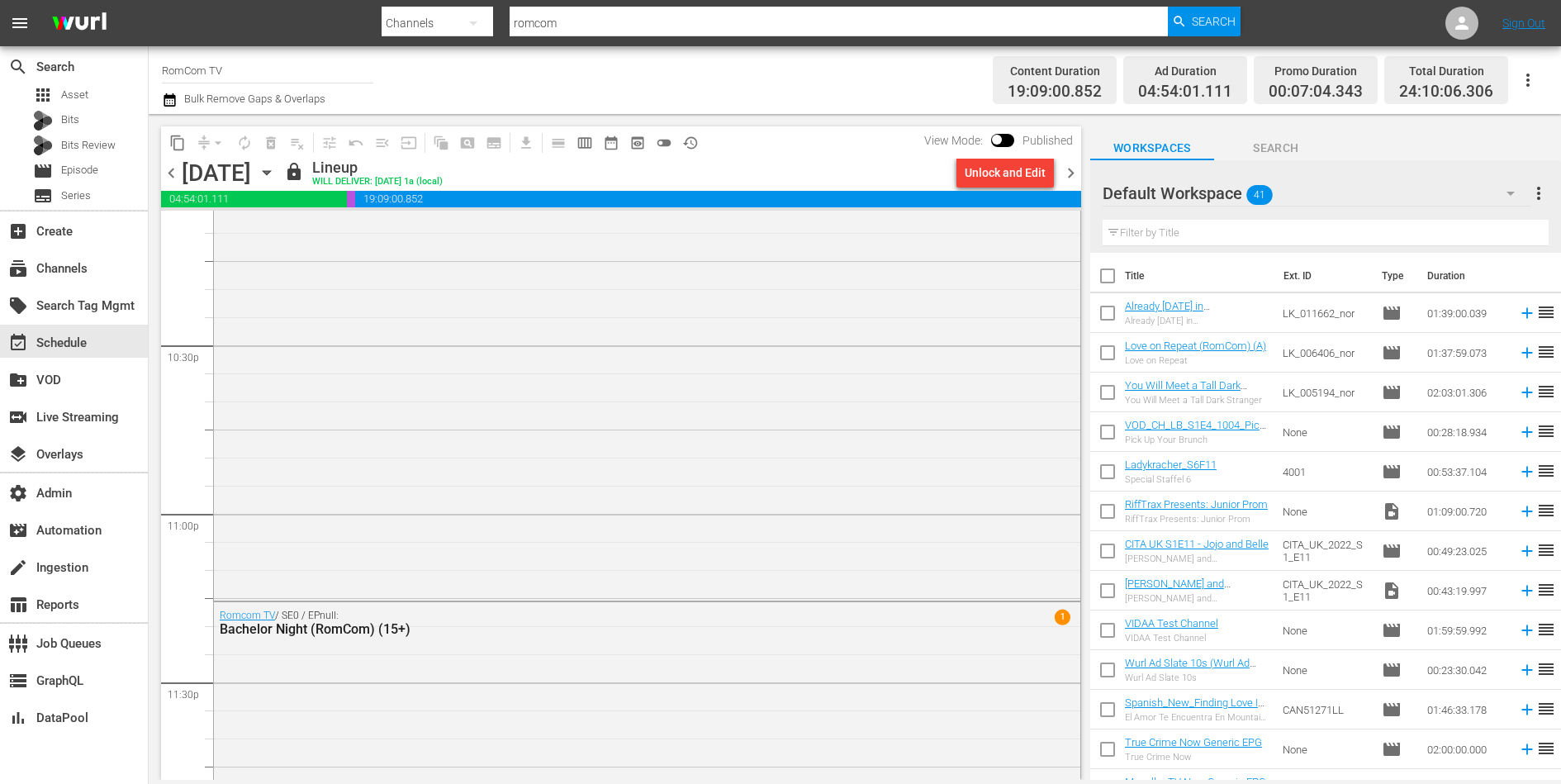
scroll to position [7870, 0]
click at [1072, 176] on span "chevron_right" at bounding box center [1071, 173] width 21 height 21
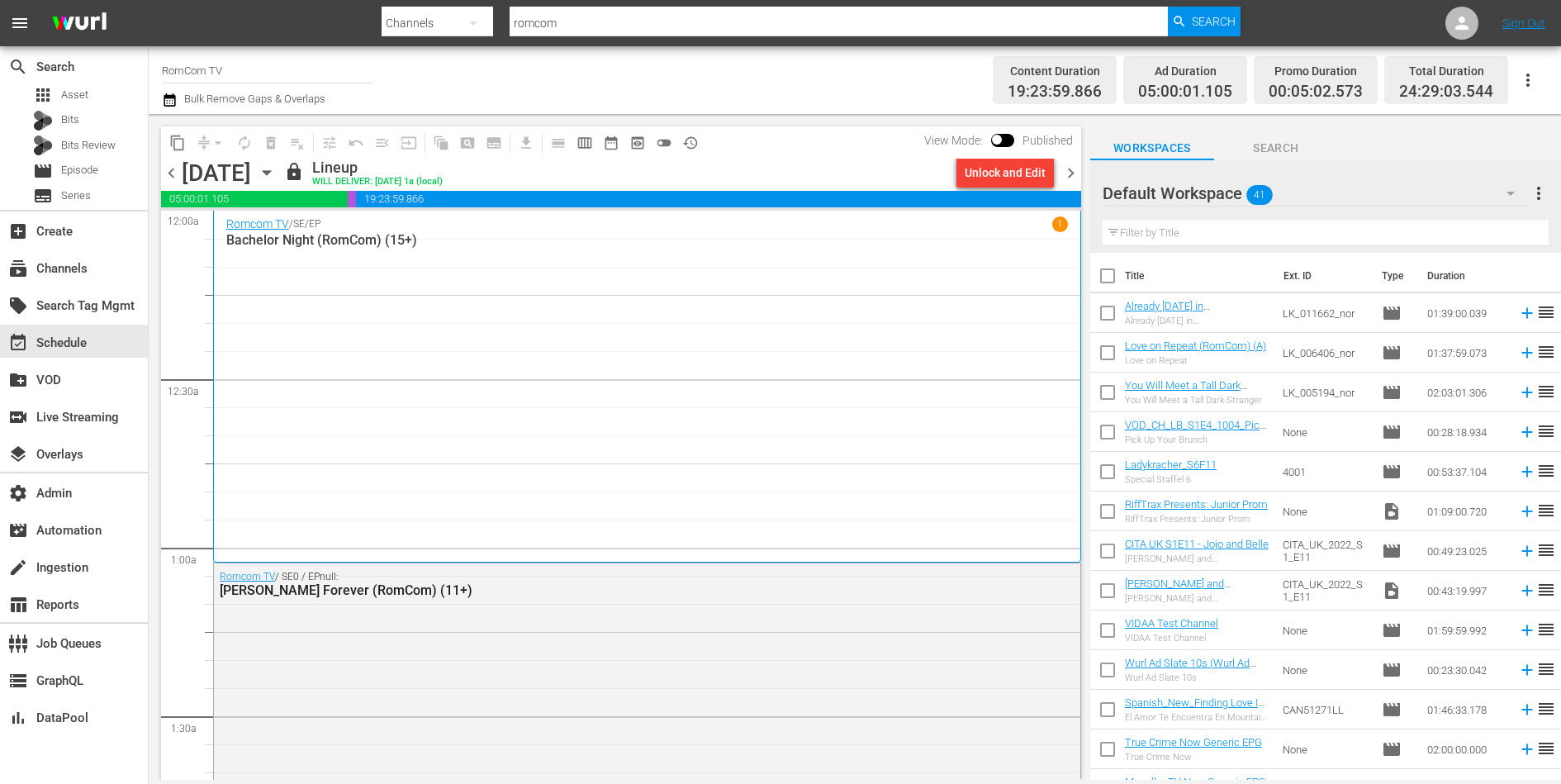
click at [1071, 178] on span "chevron_right" at bounding box center [1071, 173] width 21 height 21
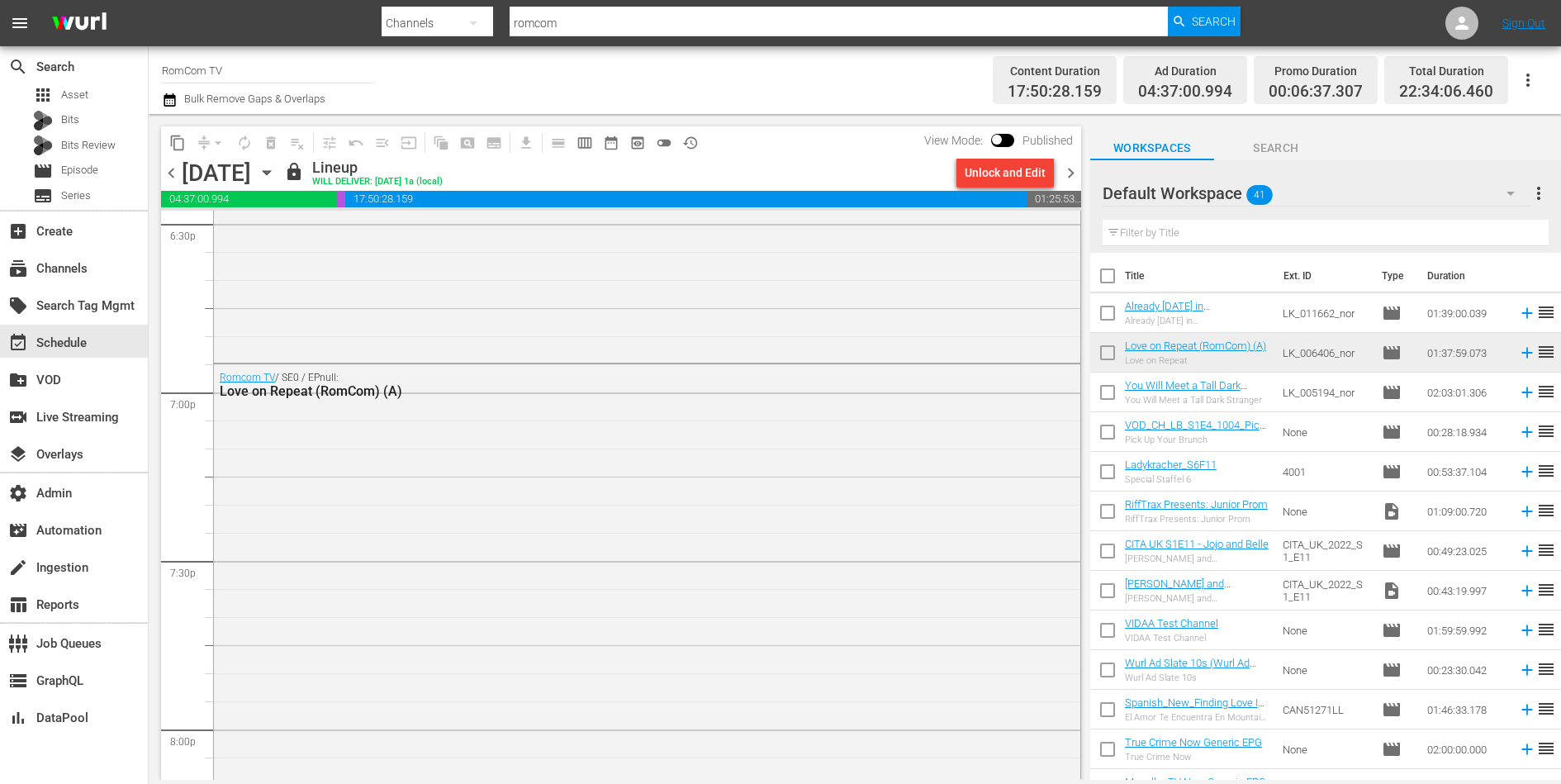
scroll to position [6294, 0]
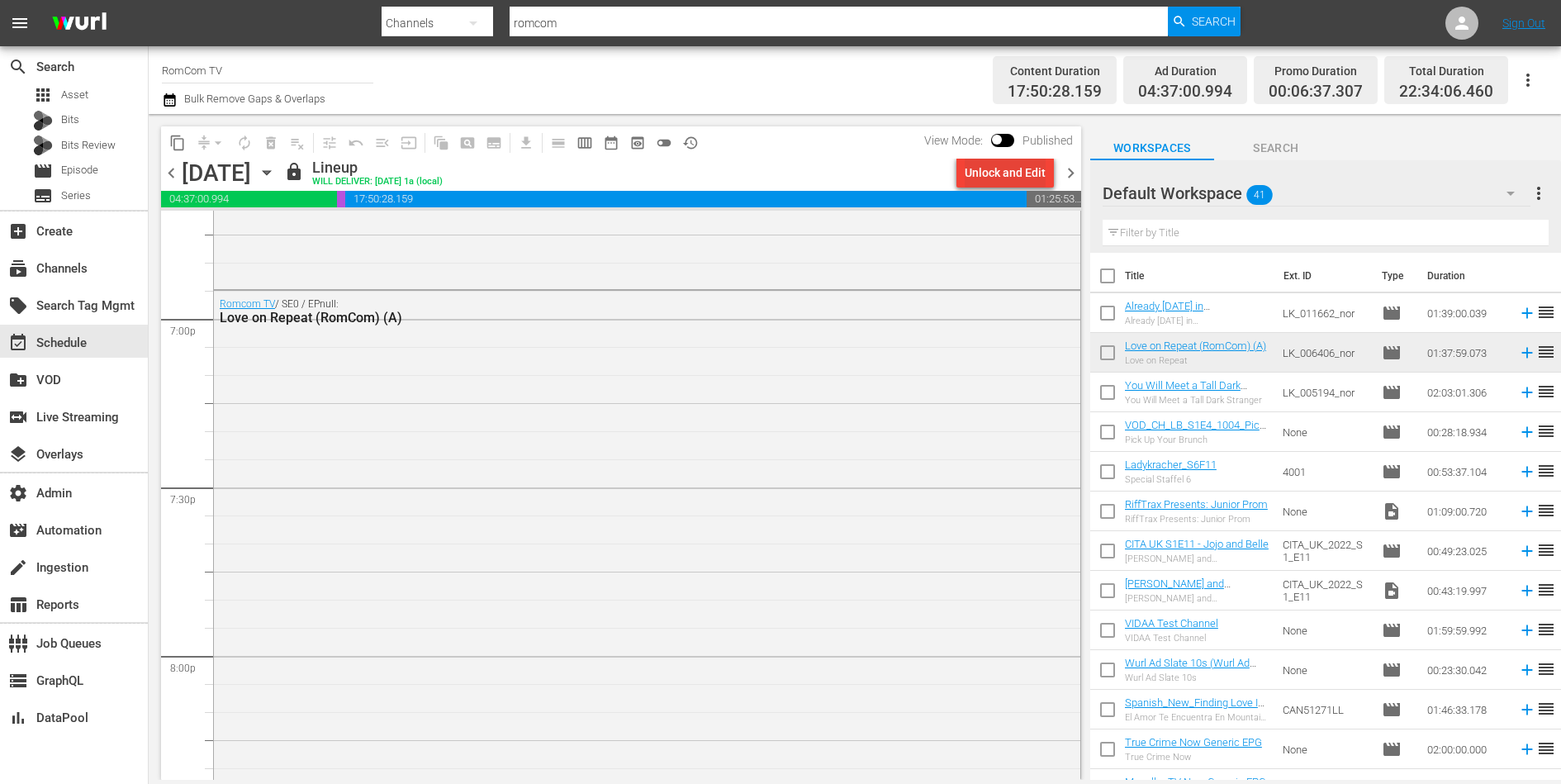
click at [990, 172] on div "Unlock and Edit" at bounding box center [1005, 172] width 81 height 30
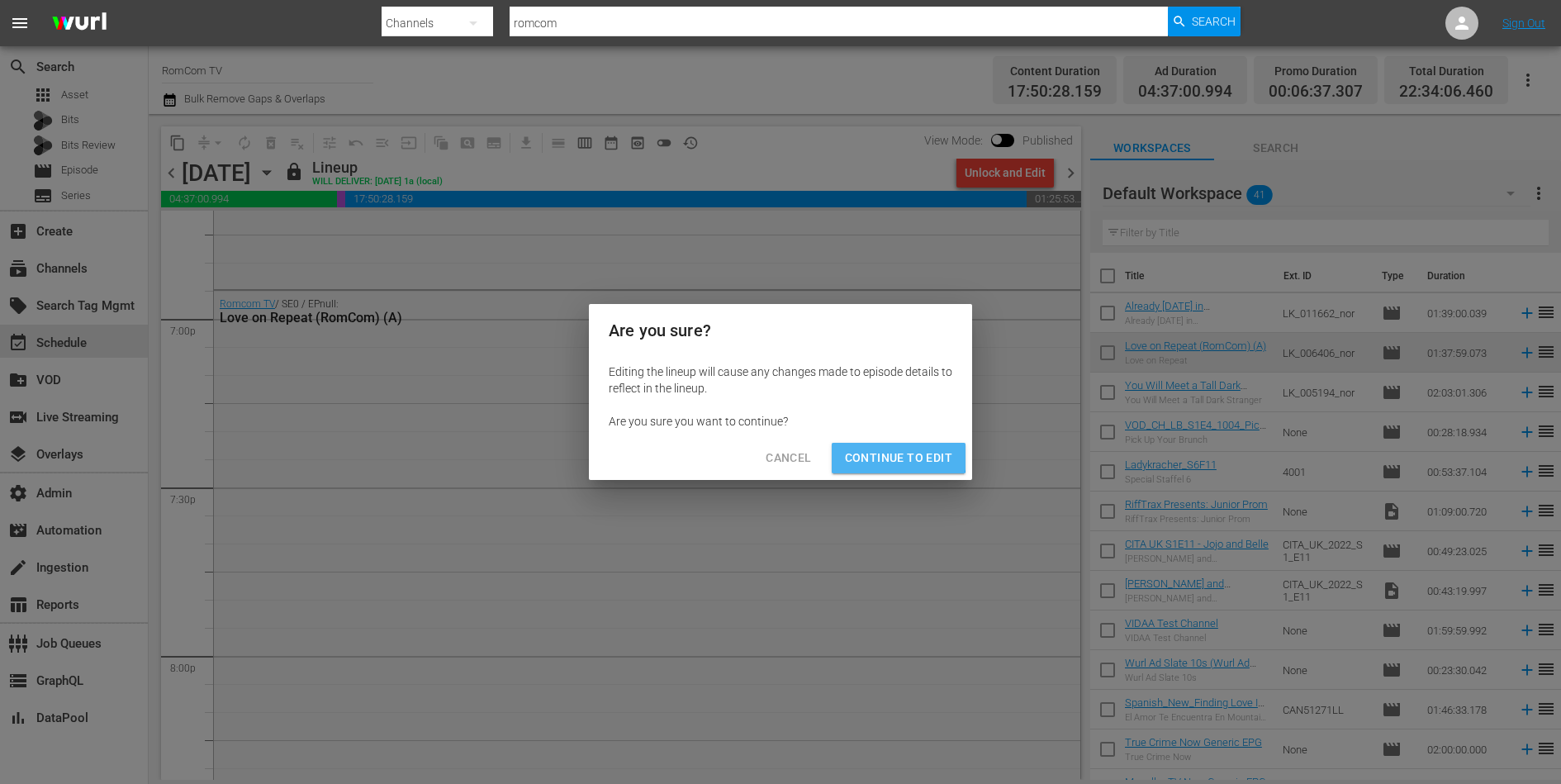
click at [875, 451] on span "Continue to Edit" at bounding box center [898, 458] width 107 height 21
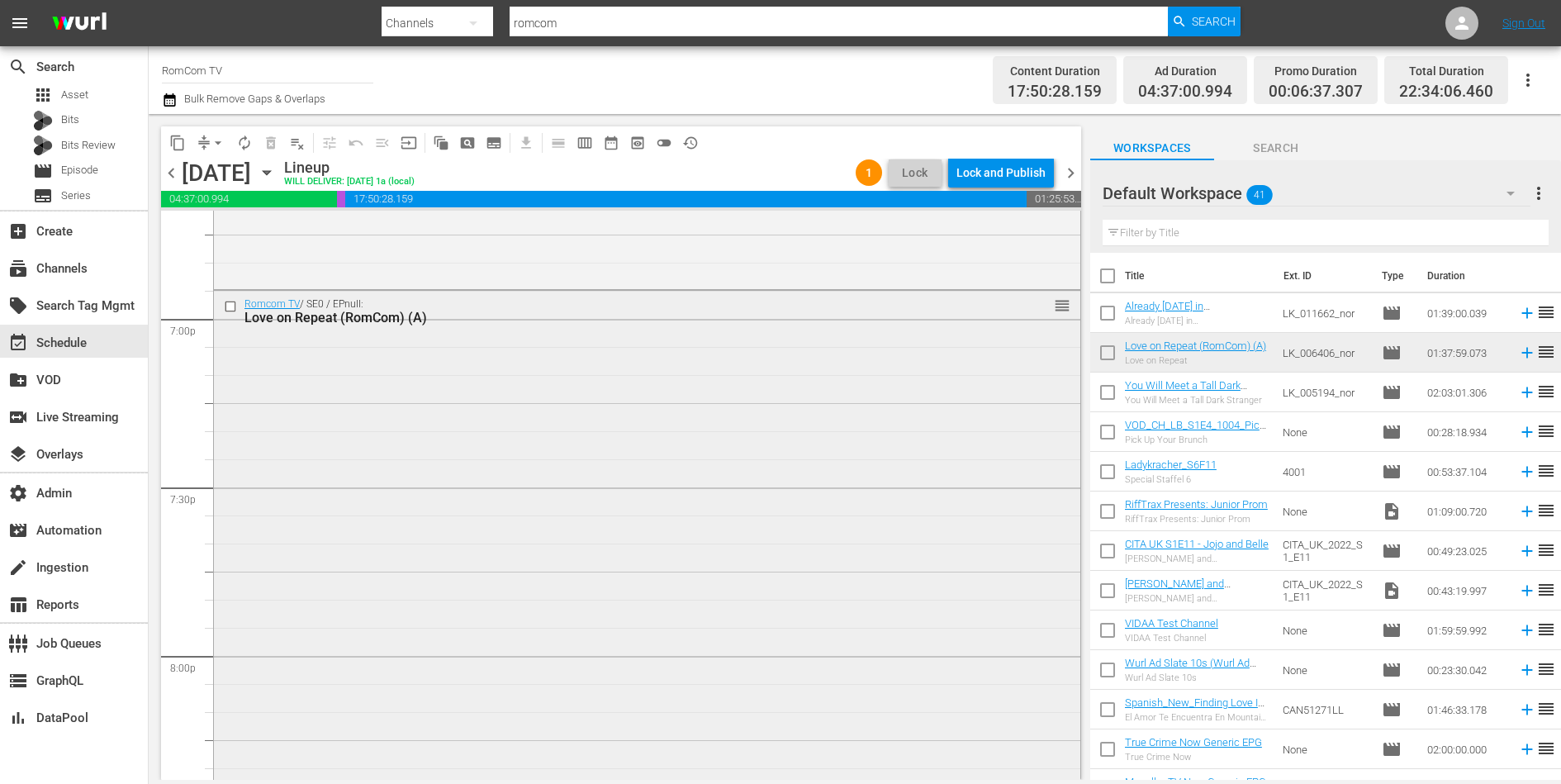
click at [233, 305] on input "checkbox" at bounding box center [232, 307] width 17 height 14
click at [269, 144] on span "delete_forever_outlined" at bounding box center [271, 143] width 16 height 16
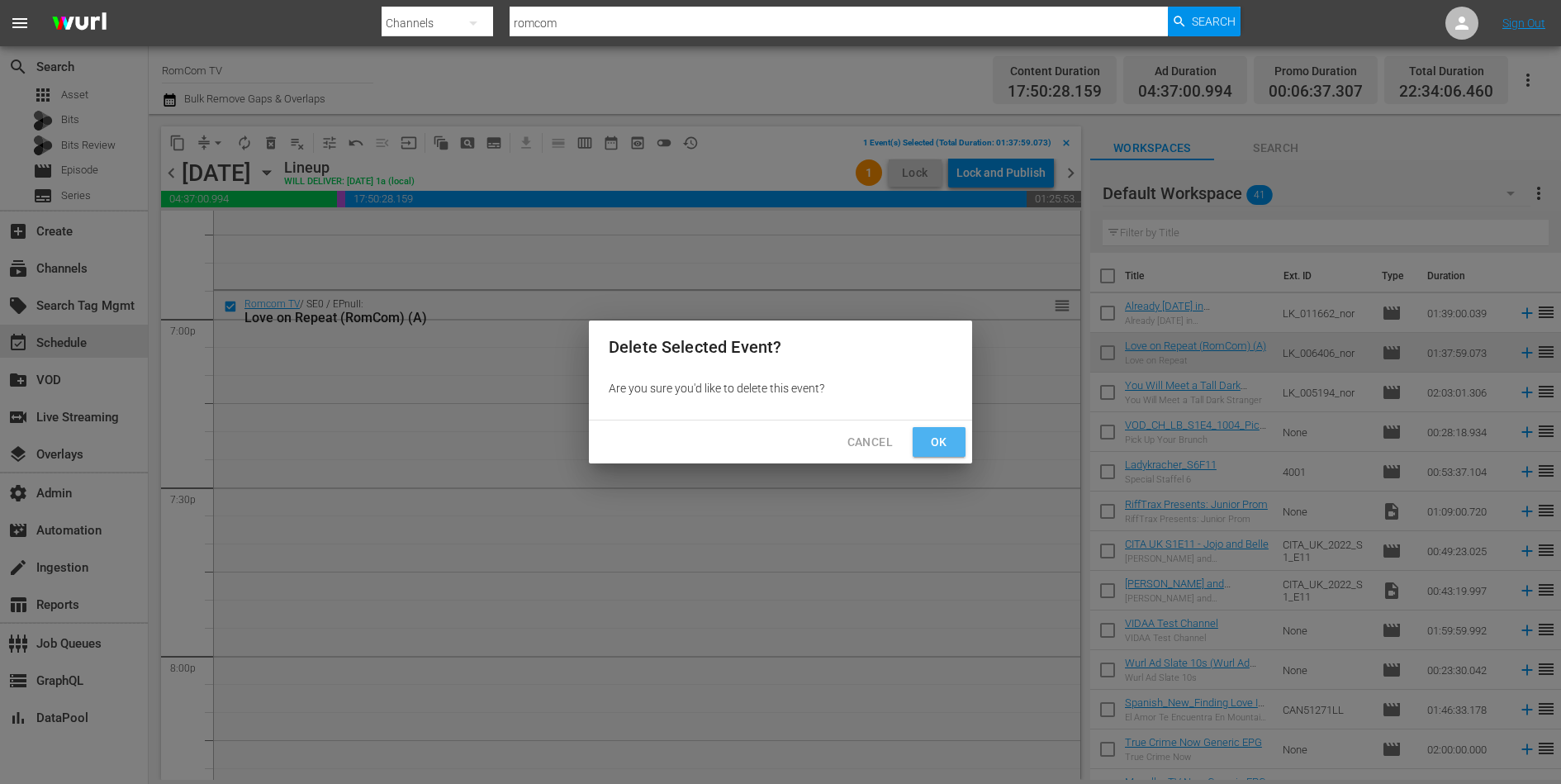
click at [954, 437] on button "Ok" at bounding box center [939, 442] width 53 height 31
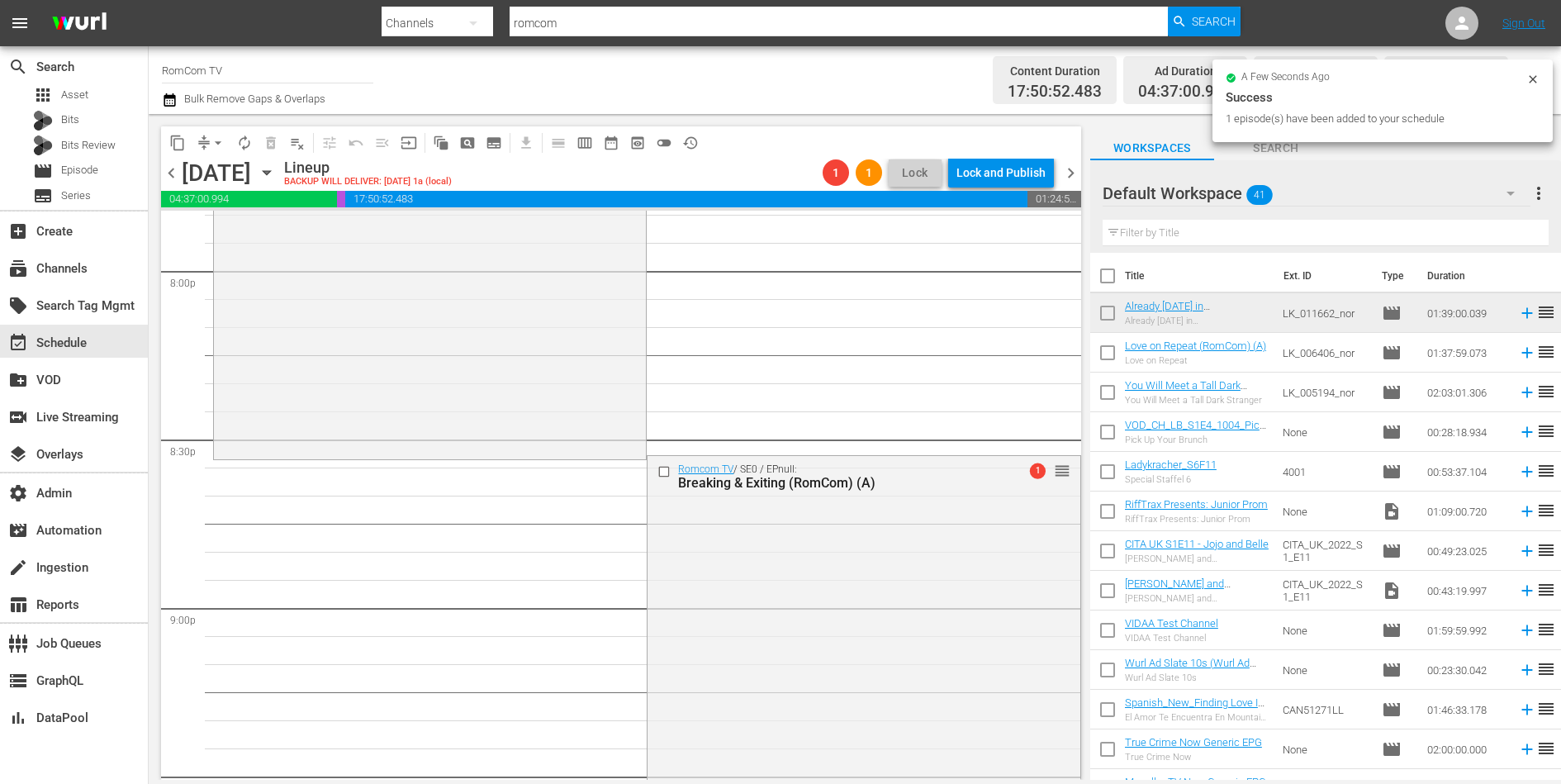
scroll to position [6777, 0]
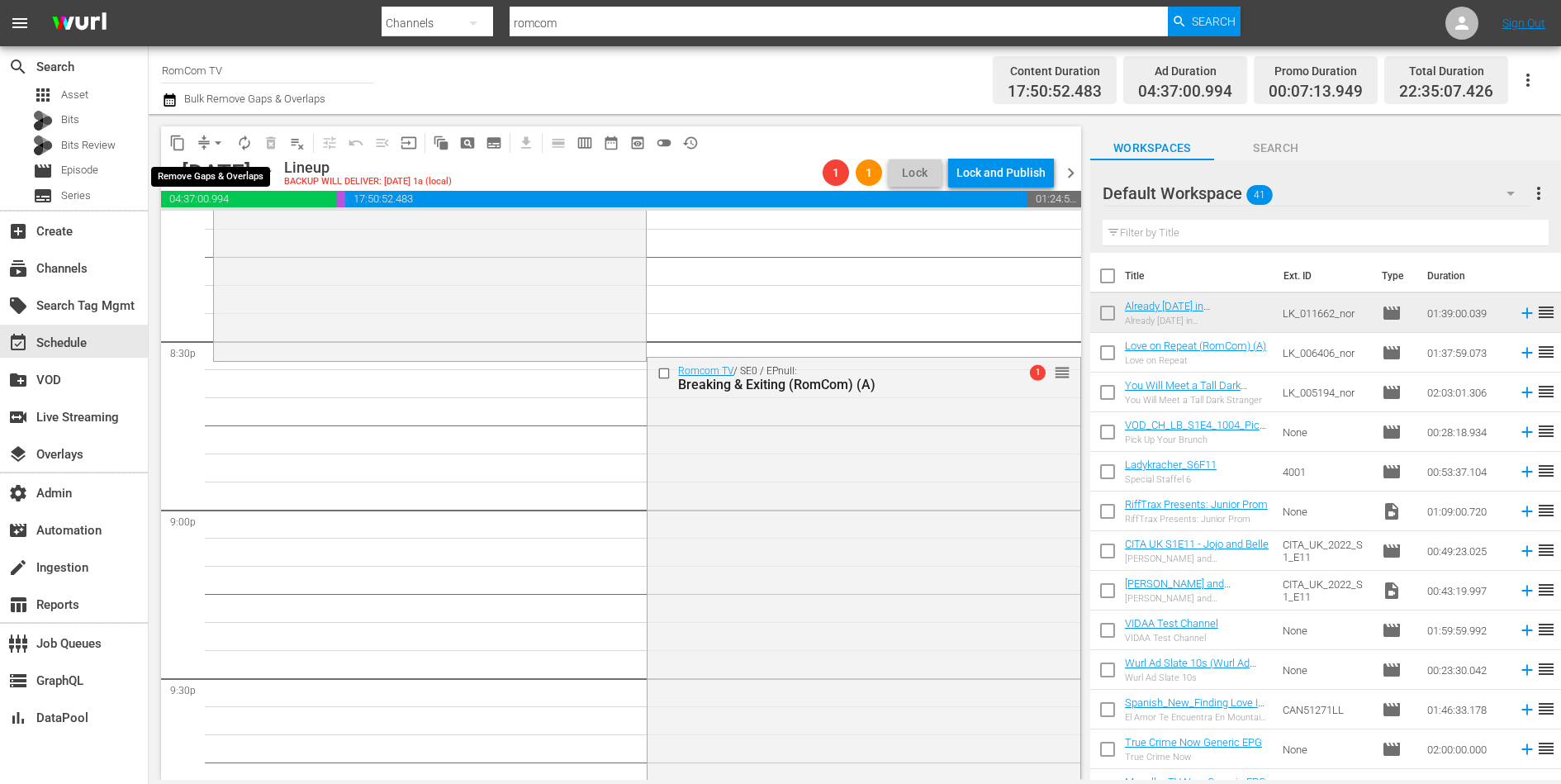
click at [210, 135] on span "arrow_drop_down" at bounding box center [218, 143] width 16 height 16
click at [221, 223] on li "Align to End of Previous Day" at bounding box center [219, 230] width 174 height 27
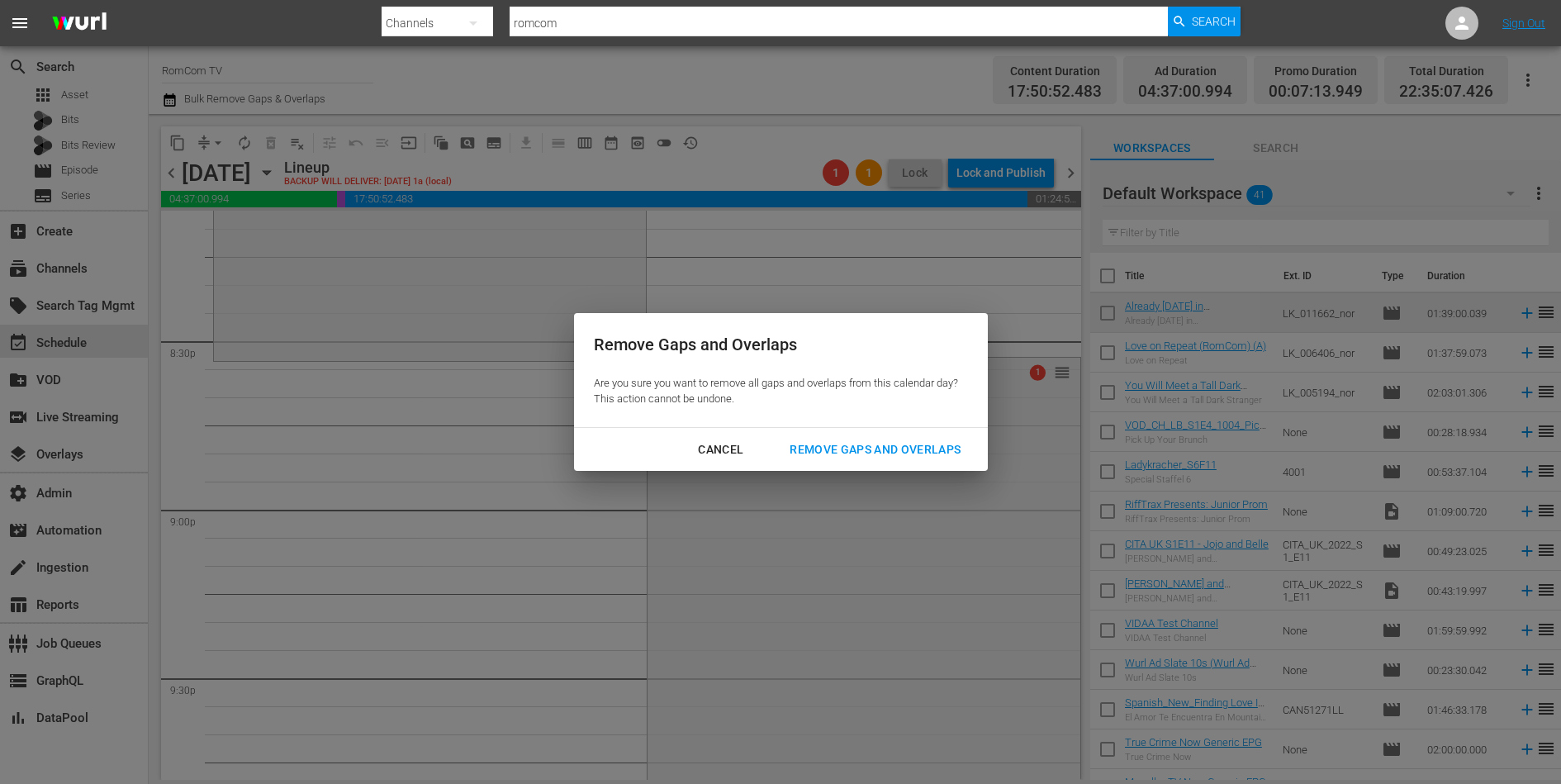
click at [879, 450] on div "Remove Gaps and Overlaps" at bounding box center [876, 450] width 198 height 21
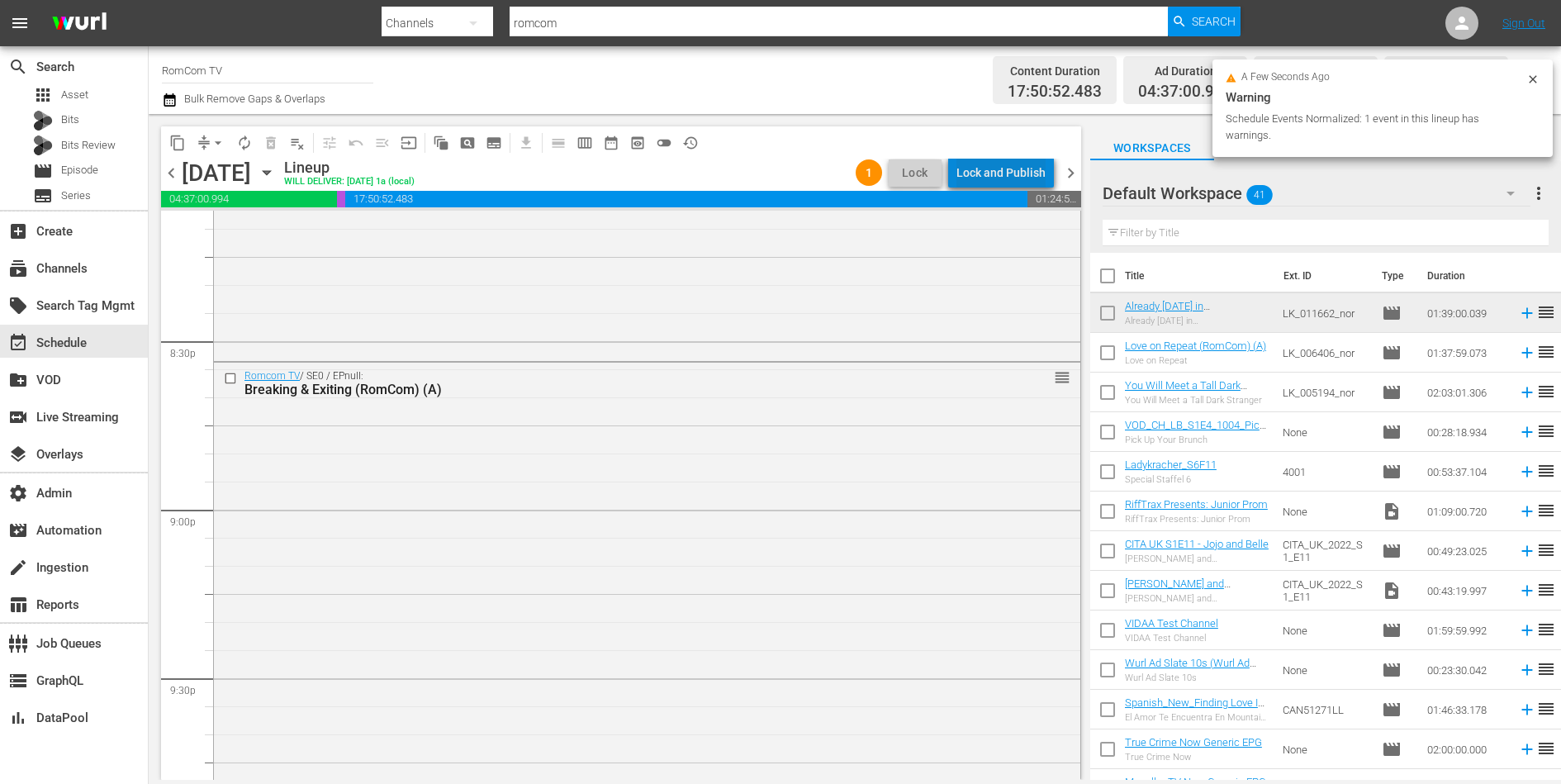
click at [1011, 166] on div "Lock and Publish" at bounding box center [1001, 172] width 89 height 30
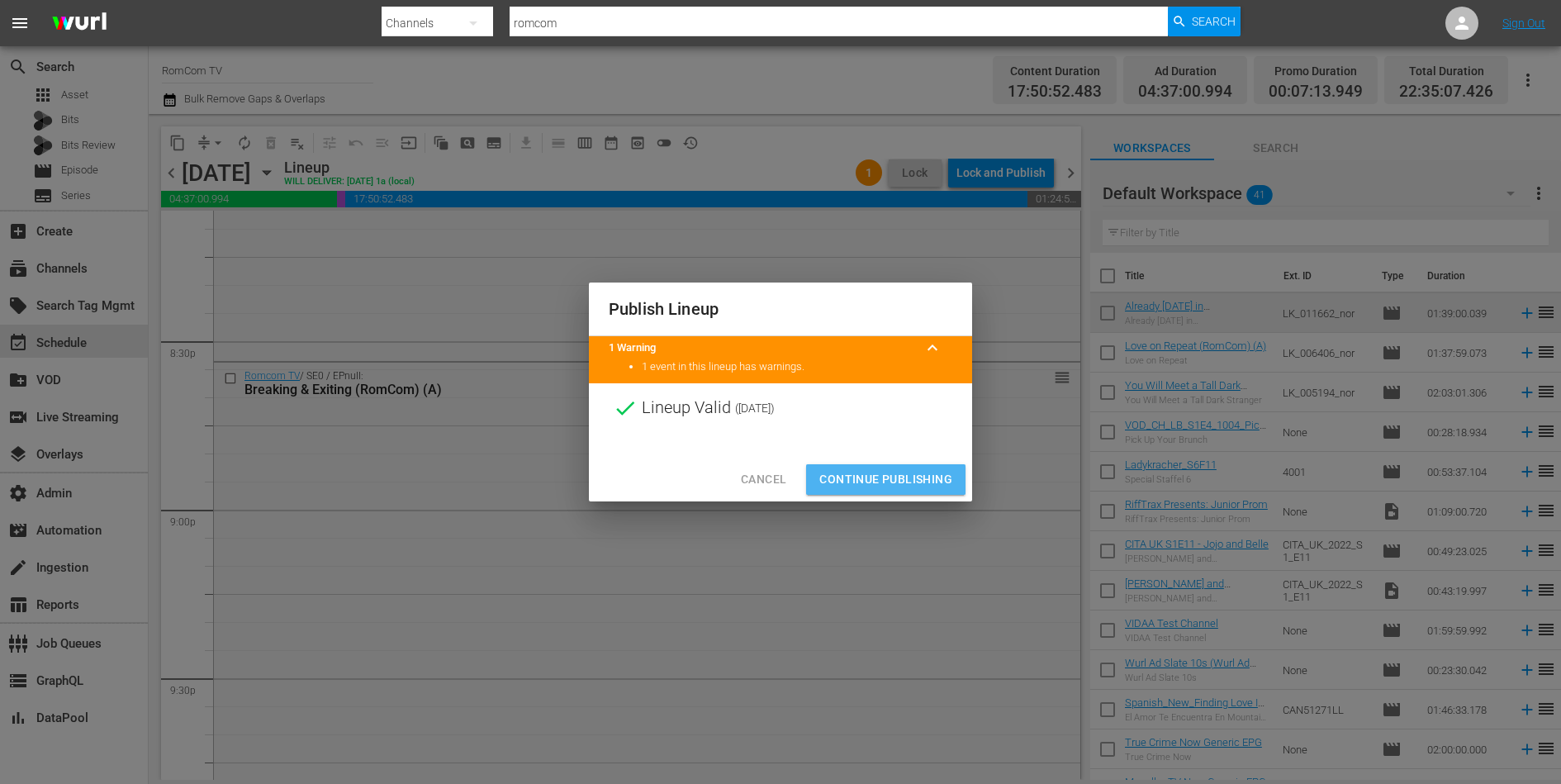
click at [874, 472] on span "Continue Publishing" at bounding box center [886, 479] width 133 height 21
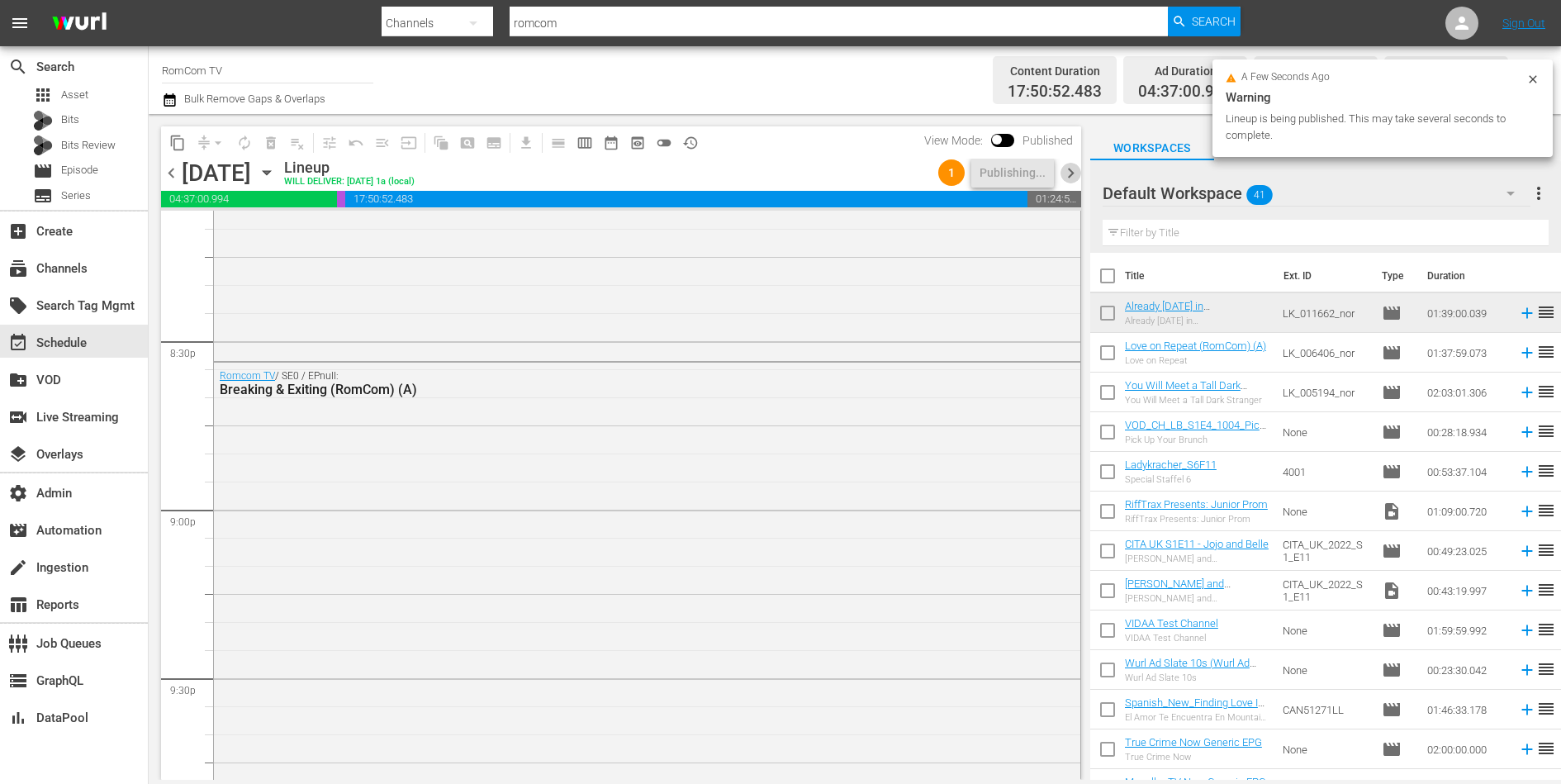
click at [1069, 176] on span "chevron_right" at bounding box center [1071, 173] width 21 height 21
